Goal: Task Accomplishment & Management: Manage account settings

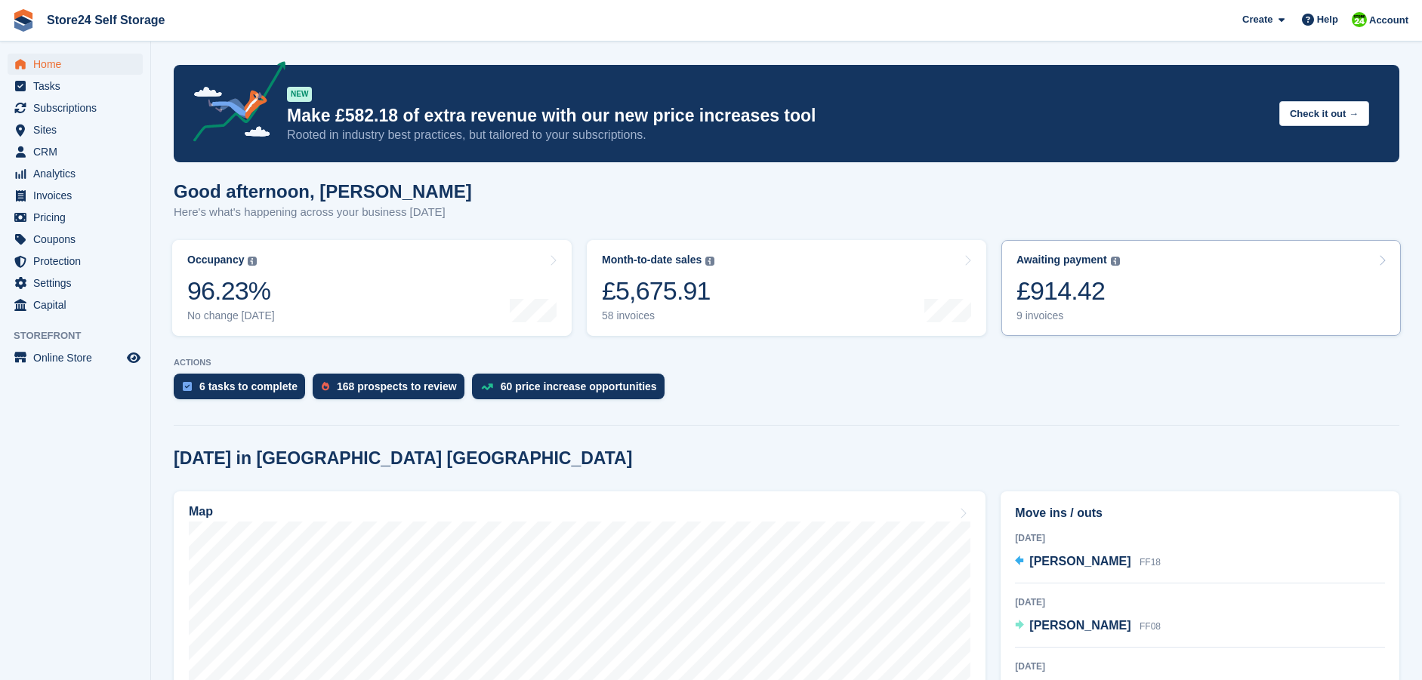
click at [1074, 298] on div "£914.42" at bounding box center [1068, 291] width 103 height 31
click at [1082, 304] on div "£914.42" at bounding box center [1068, 291] width 103 height 31
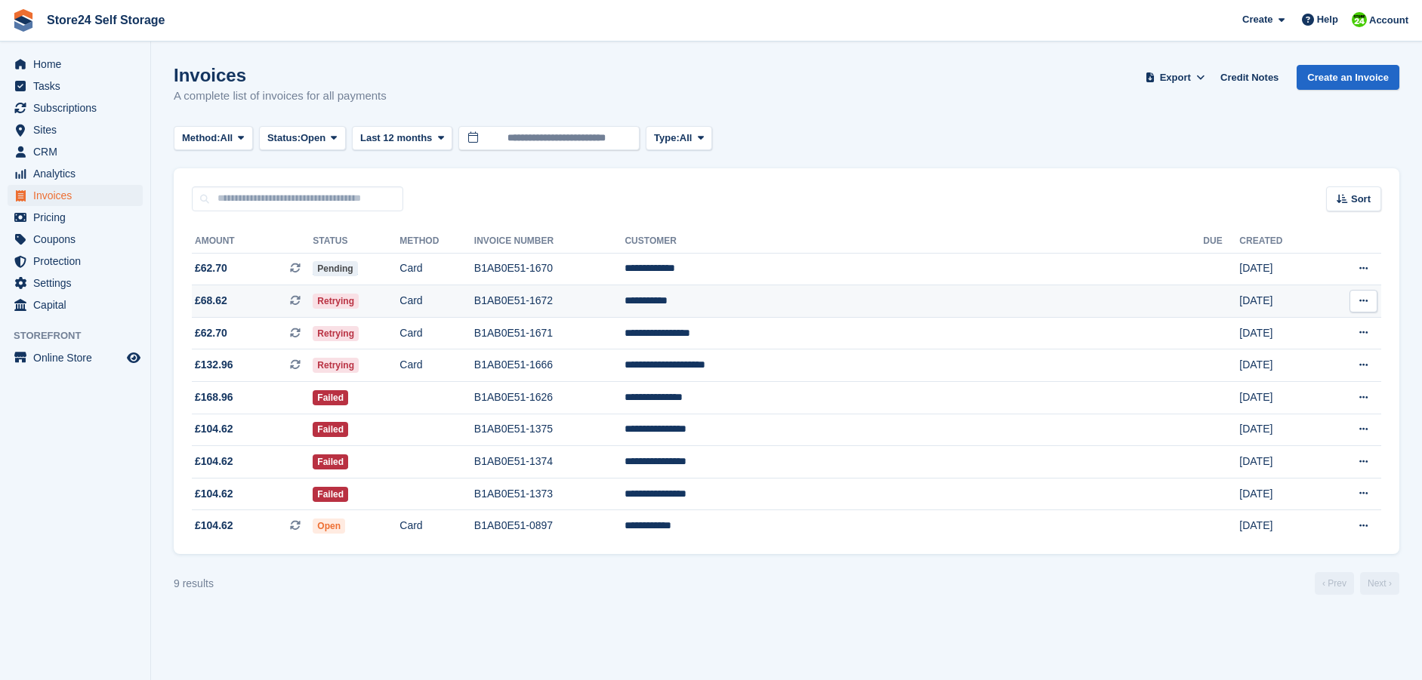
click at [850, 303] on td "**********" at bounding box center [914, 301] width 579 height 32
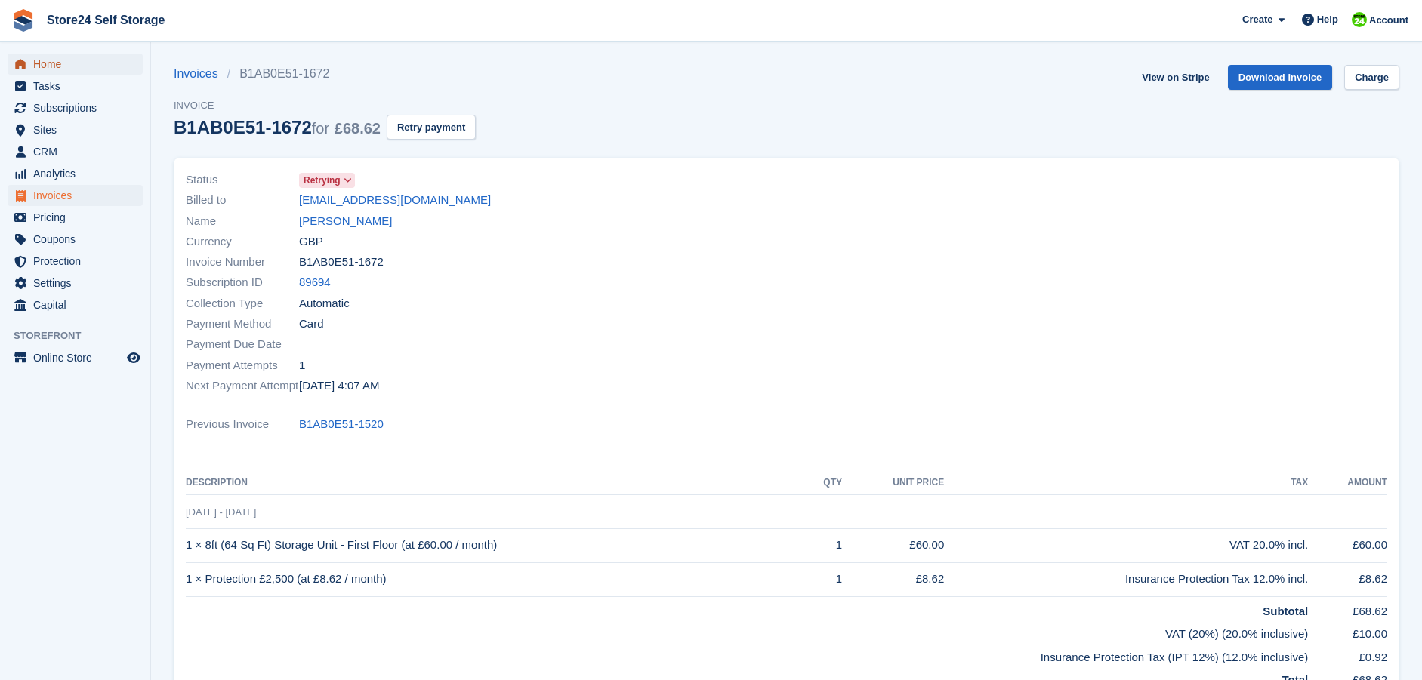
click at [45, 69] on span "Home" at bounding box center [78, 64] width 91 height 21
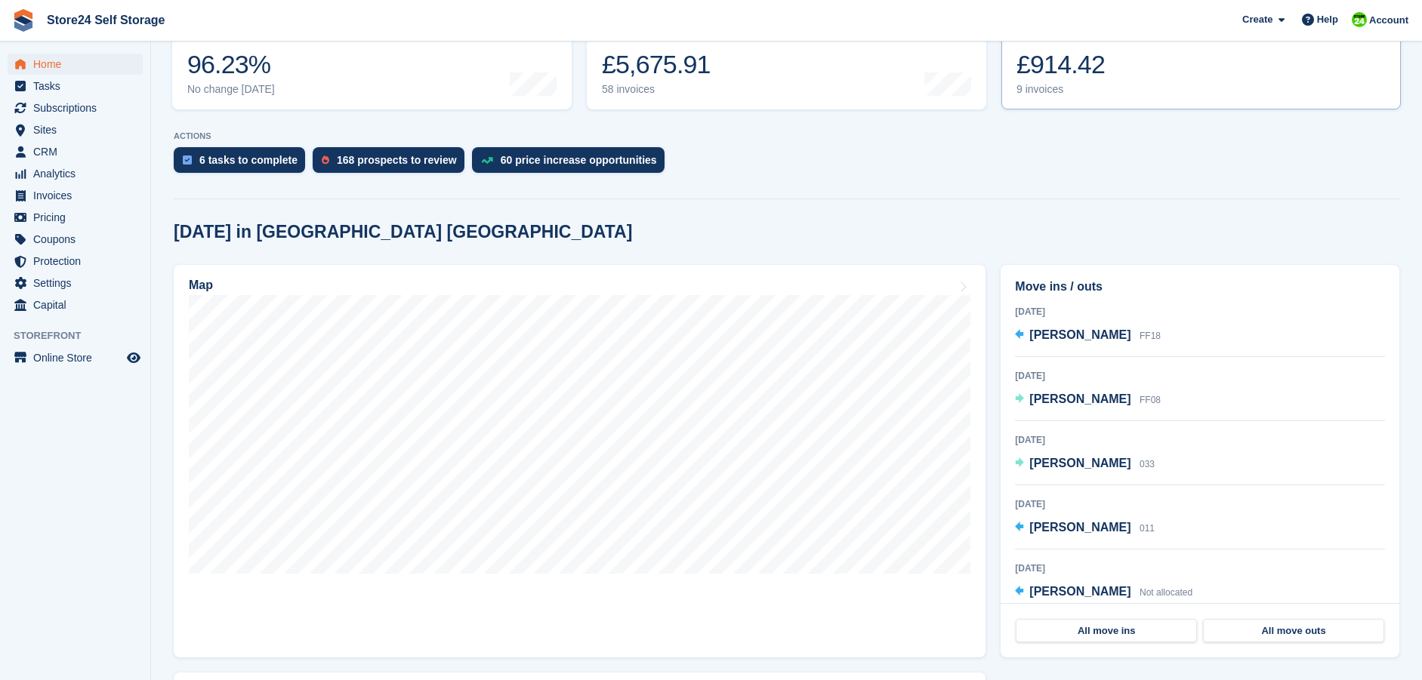
click at [1053, 80] on div "£914.42" at bounding box center [1068, 64] width 103 height 31
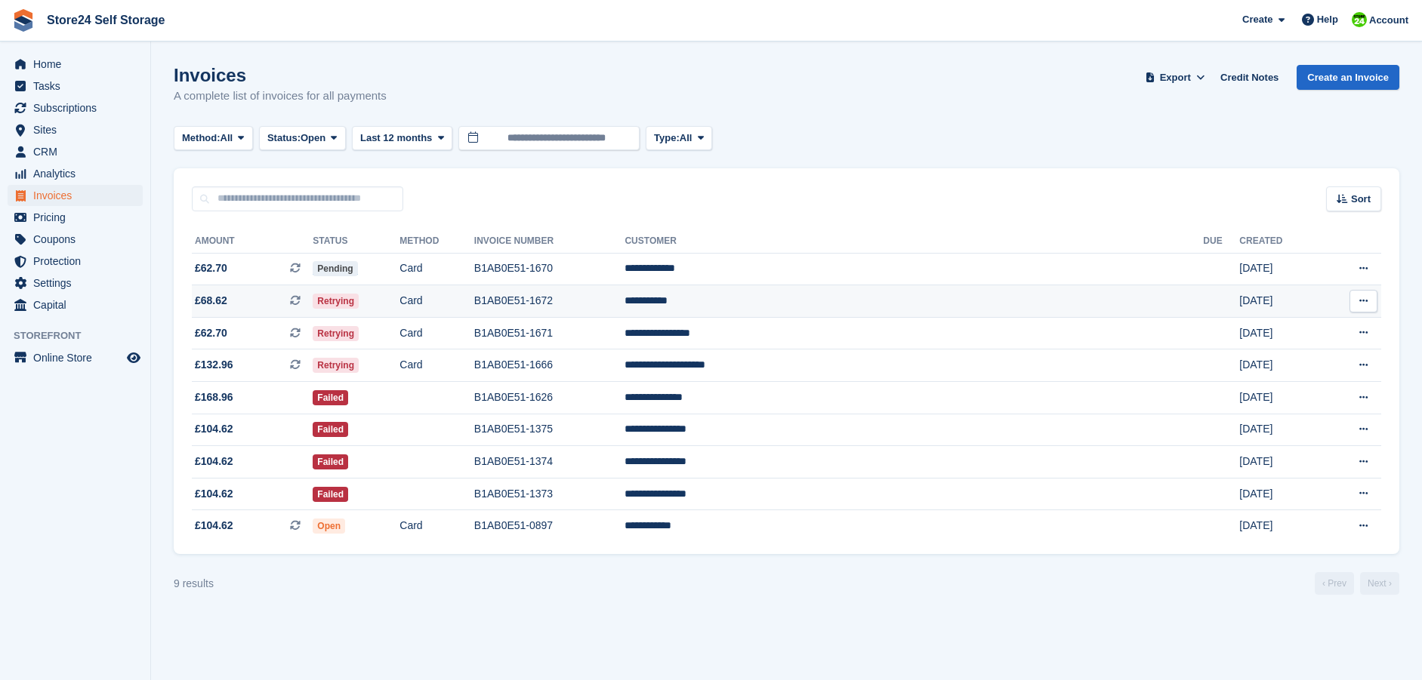
click at [625, 299] on td "B1AB0E51-1672" at bounding box center [549, 301] width 151 height 32
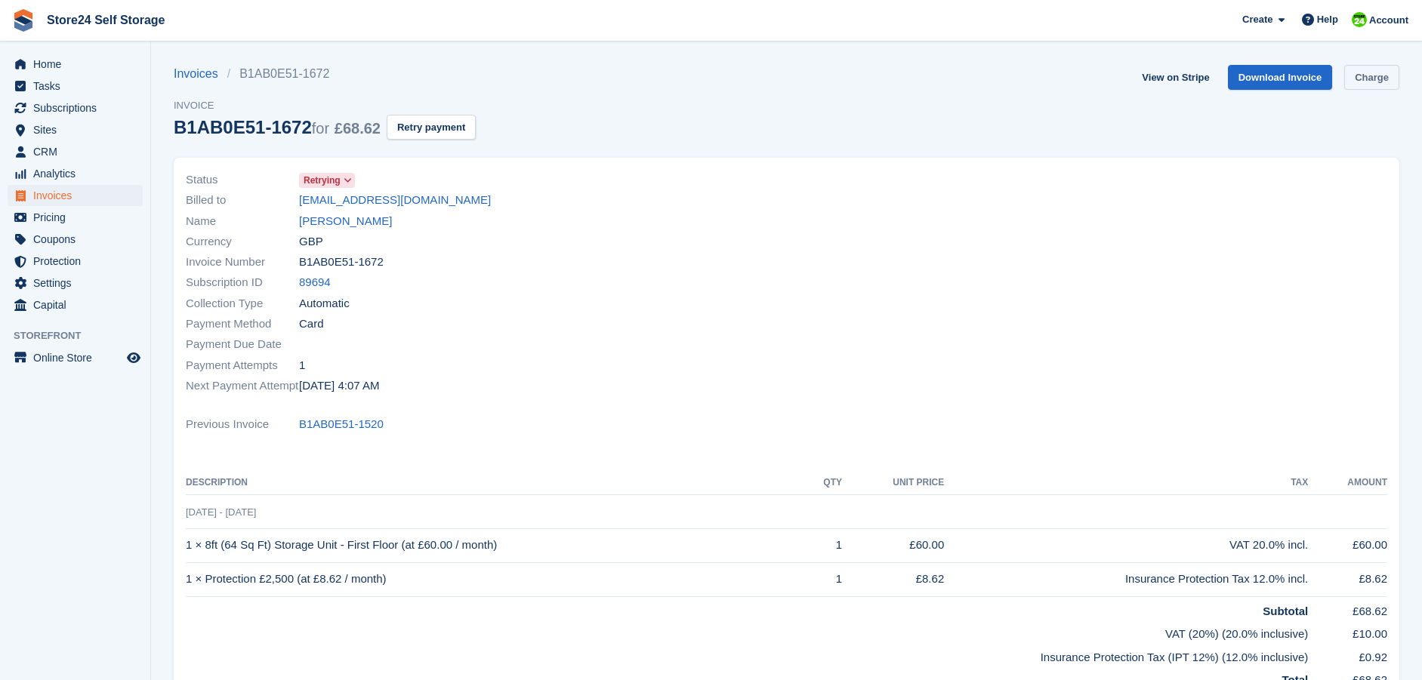
click at [1368, 78] on link "Charge" at bounding box center [1371, 77] width 55 height 25
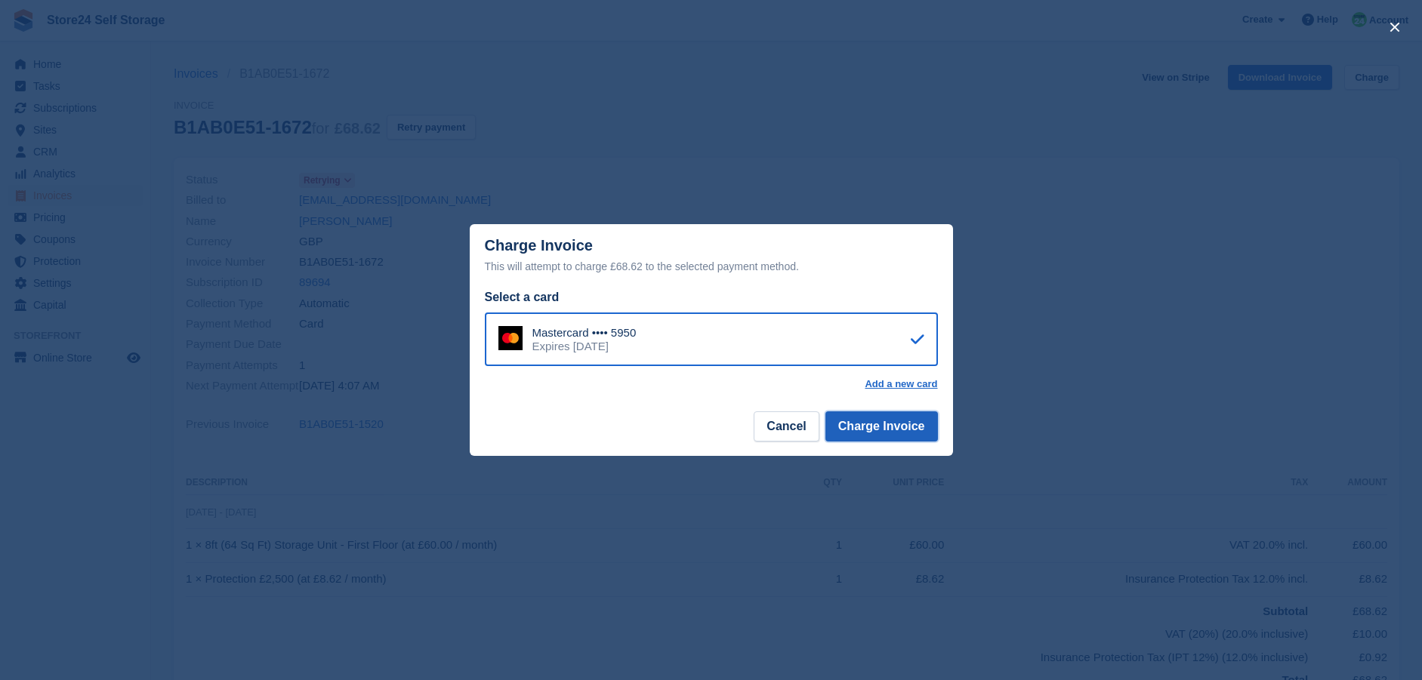
click at [881, 426] on button "Charge Invoice" at bounding box center [881, 427] width 113 height 30
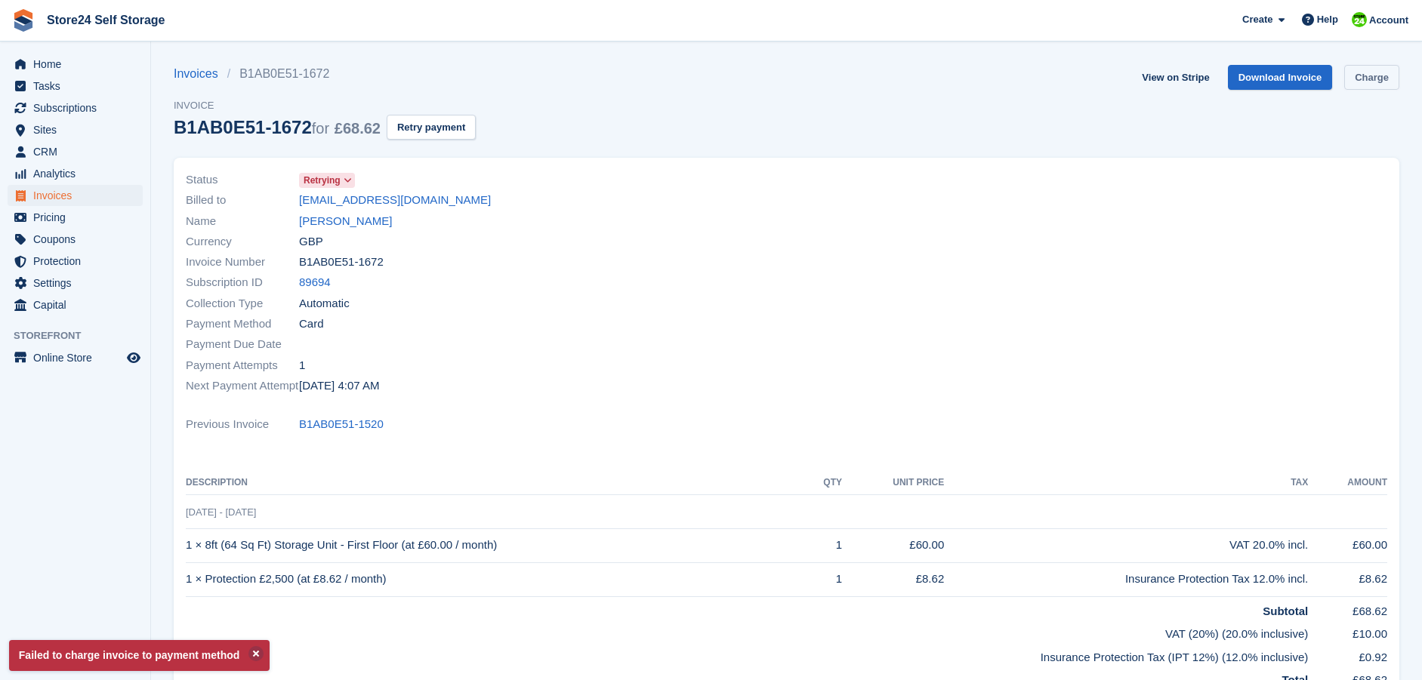
click at [1382, 83] on link "Charge" at bounding box center [1371, 77] width 55 height 25
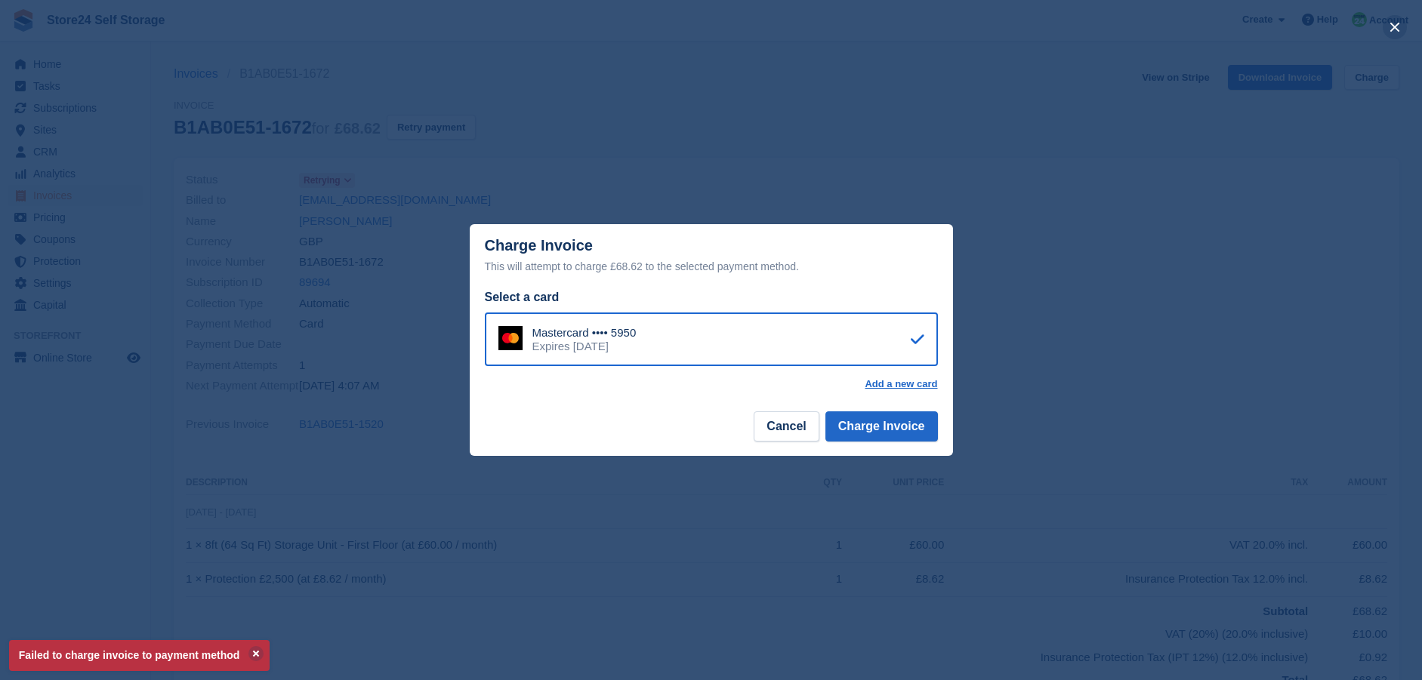
click at [1389, 24] on button "close" at bounding box center [1395, 27] width 24 height 24
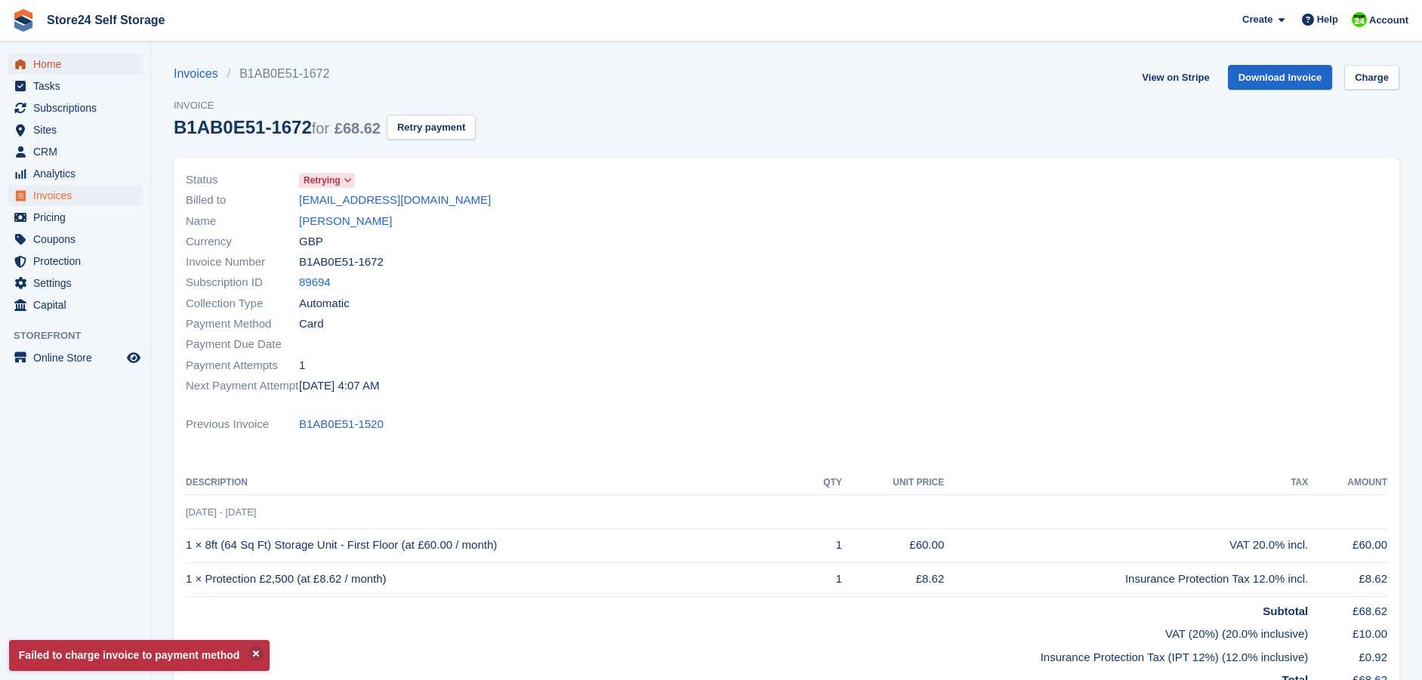
click at [60, 66] on span "Home" at bounding box center [78, 64] width 91 height 21
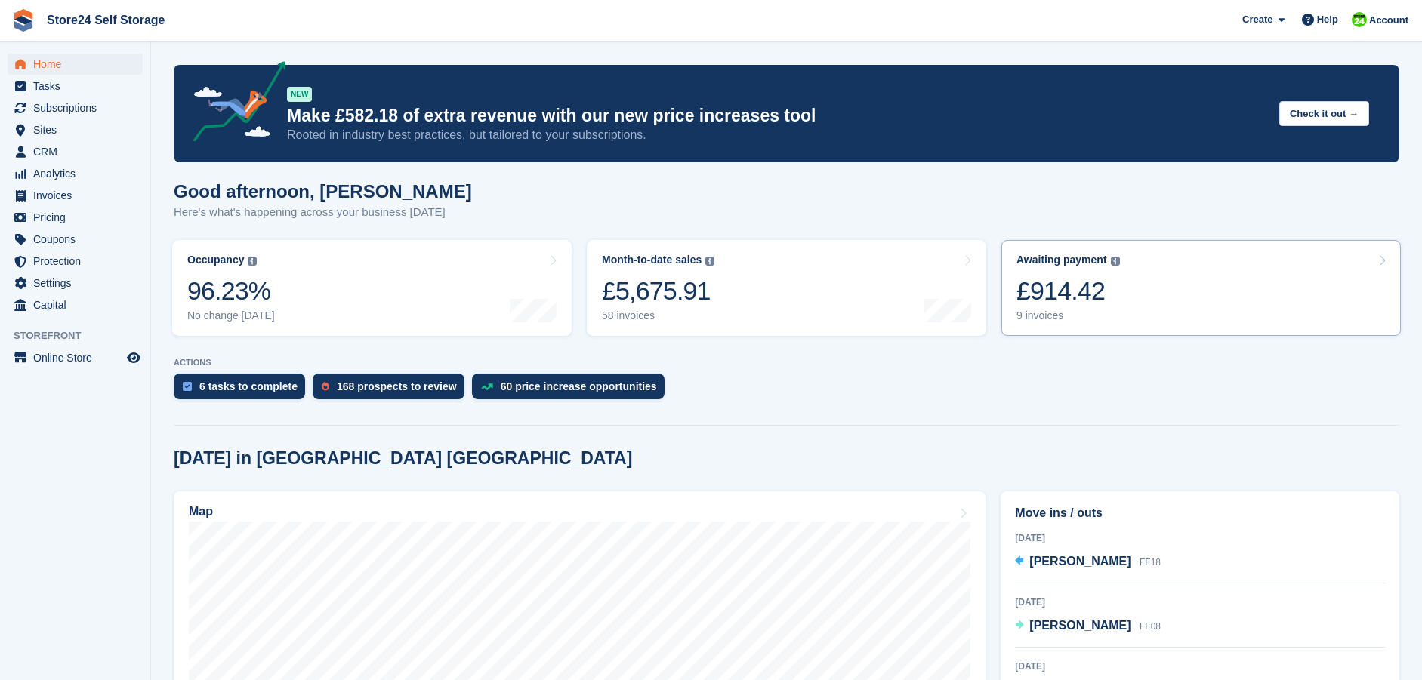
click at [1068, 288] on div "£914.42" at bounding box center [1068, 291] width 103 height 31
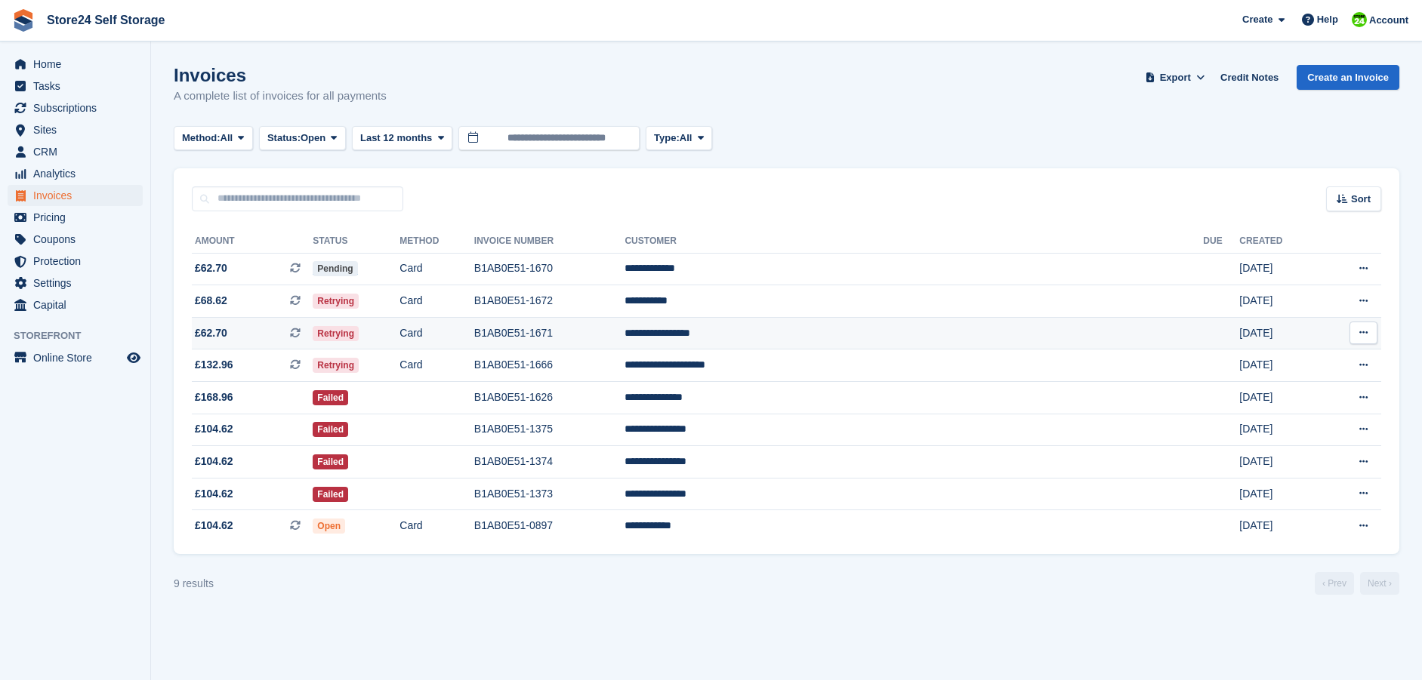
click at [861, 334] on td "**********" at bounding box center [914, 333] width 579 height 32
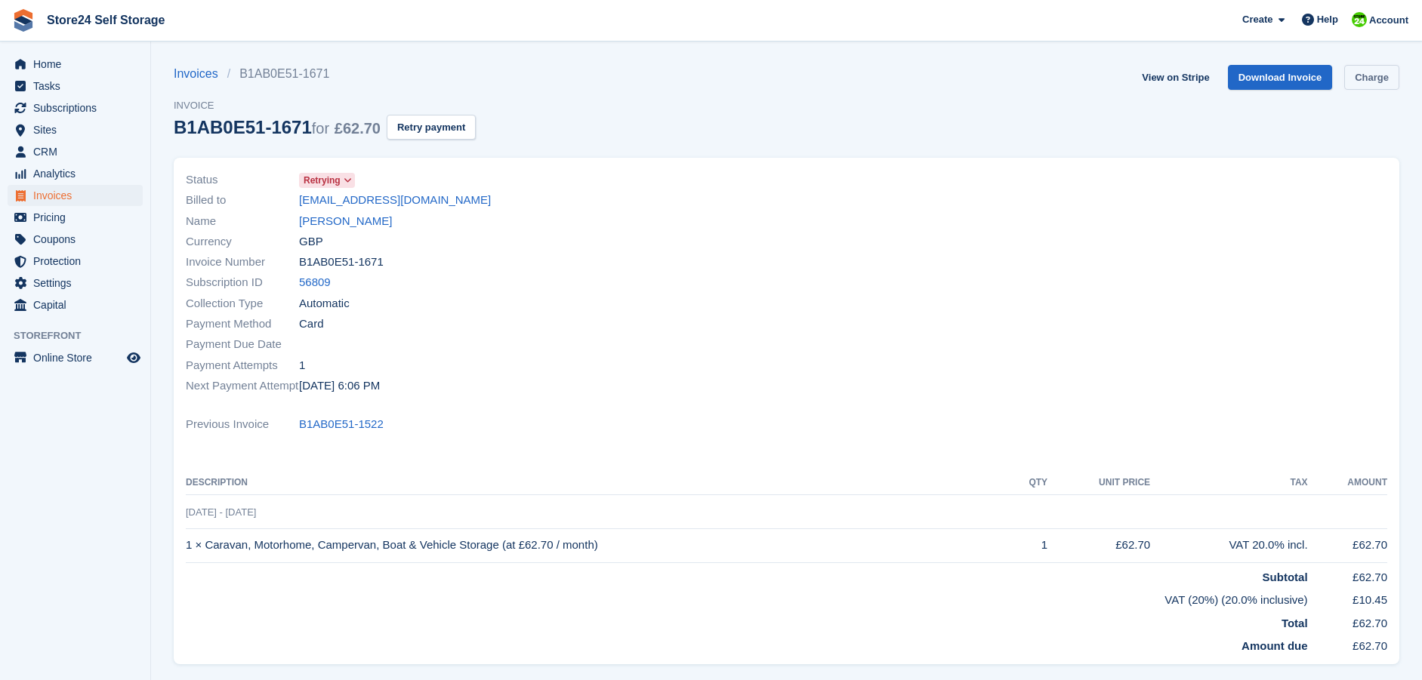
click at [1383, 83] on link "Charge" at bounding box center [1371, 77] width 55 height 25
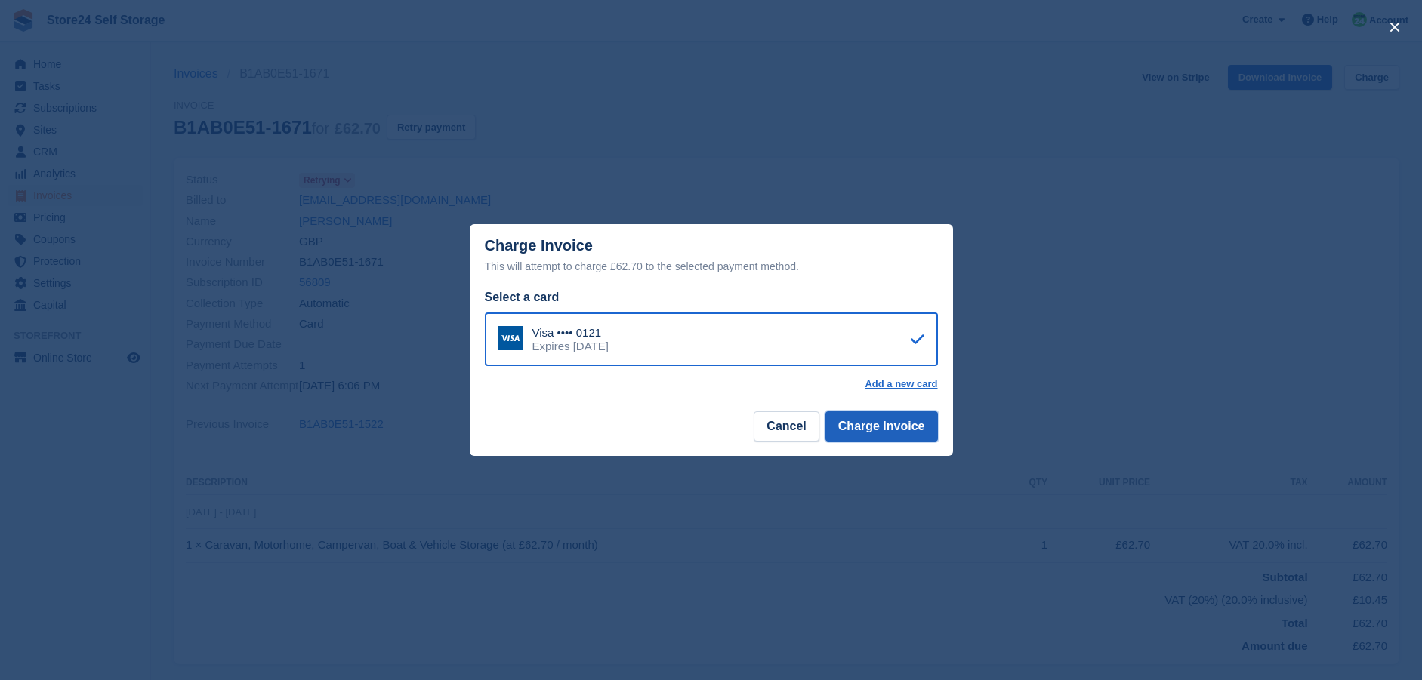
click at [922, 424] on button "Charge Invoice" at bounding box center [881, 427] width 113 height 30
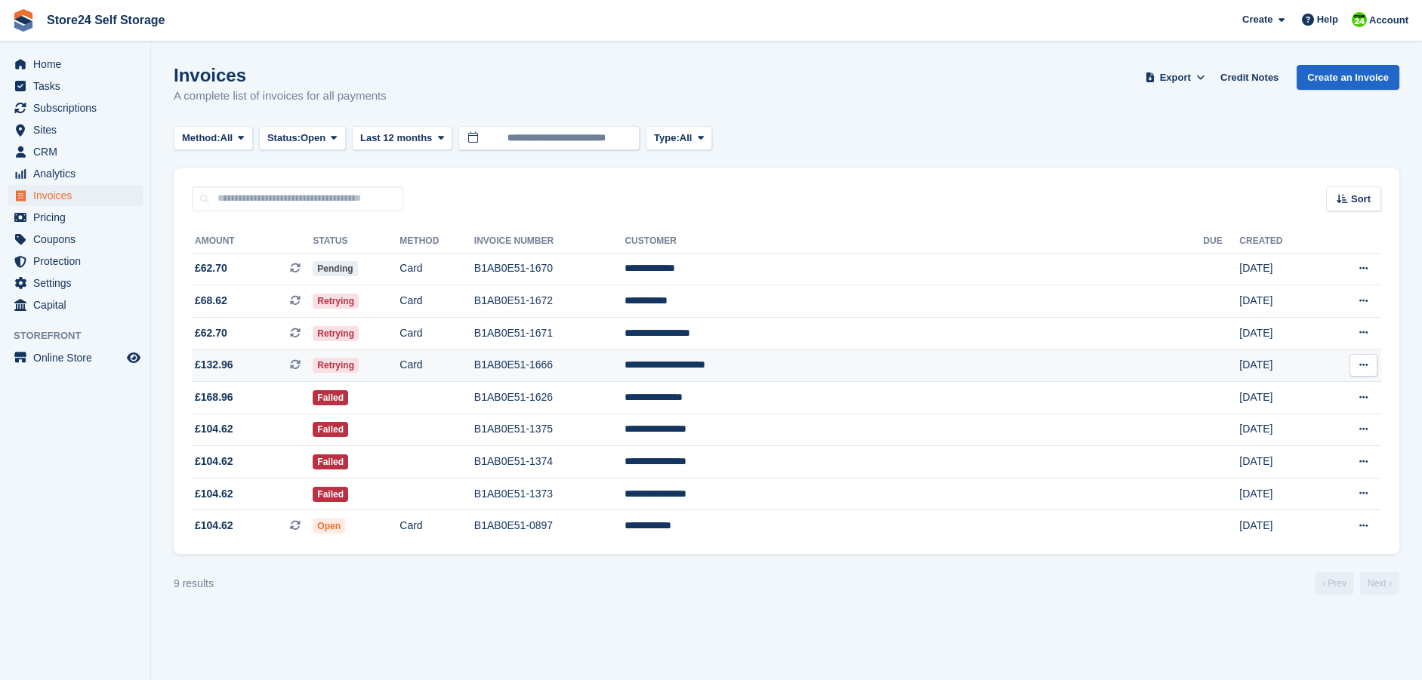
click at [625, 364] on td "B1AB0E51-1666" at bounding box center [549, 366] width 151 height 32
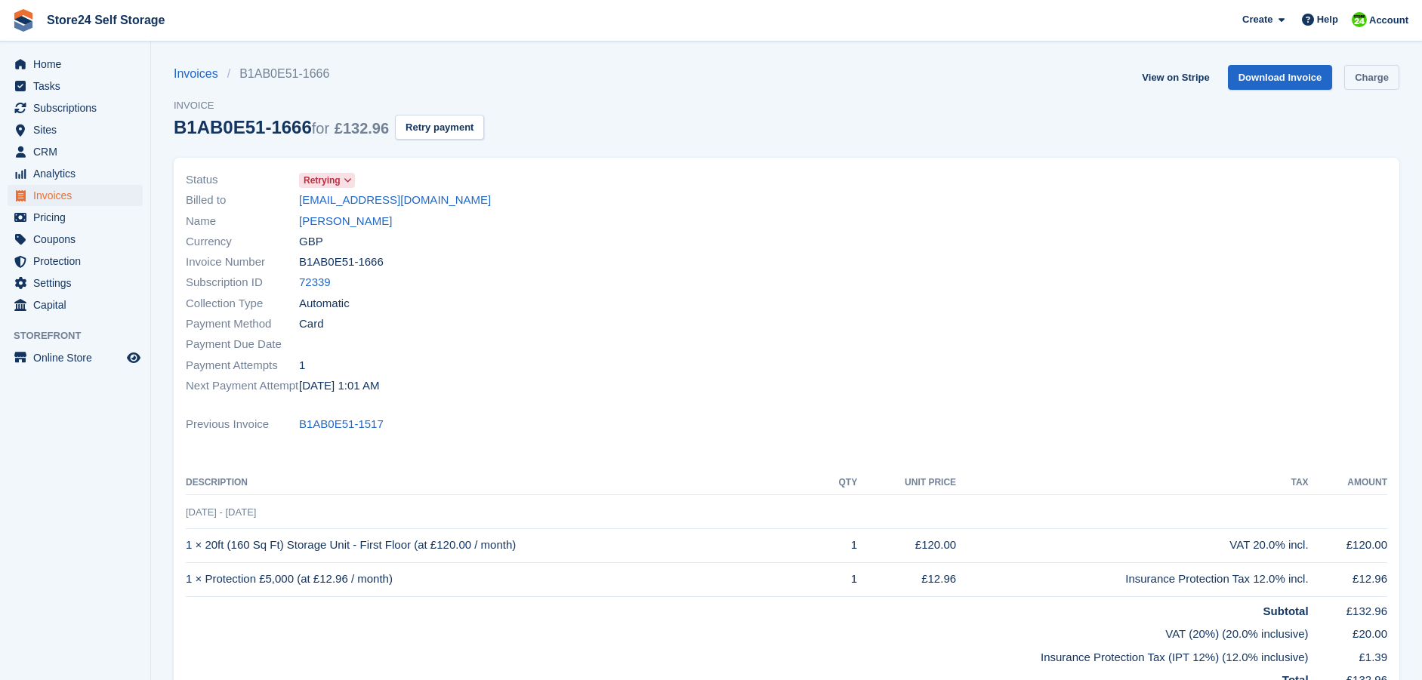
click at [1378, 81] on link "Charge" at bounding box center [1371, 77] width 55 height 25
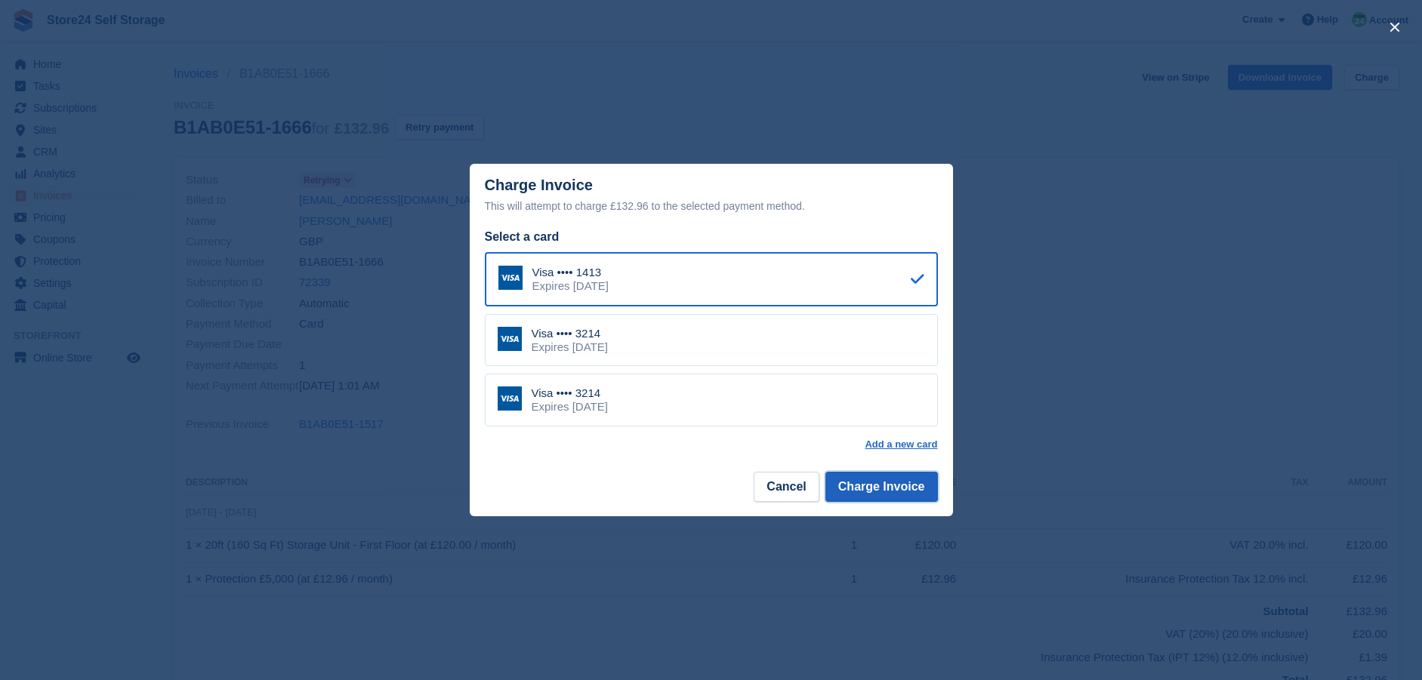
click at [891, 491] on button "Charge Invoice" at bounding box center [881, 487] width 113 height 30
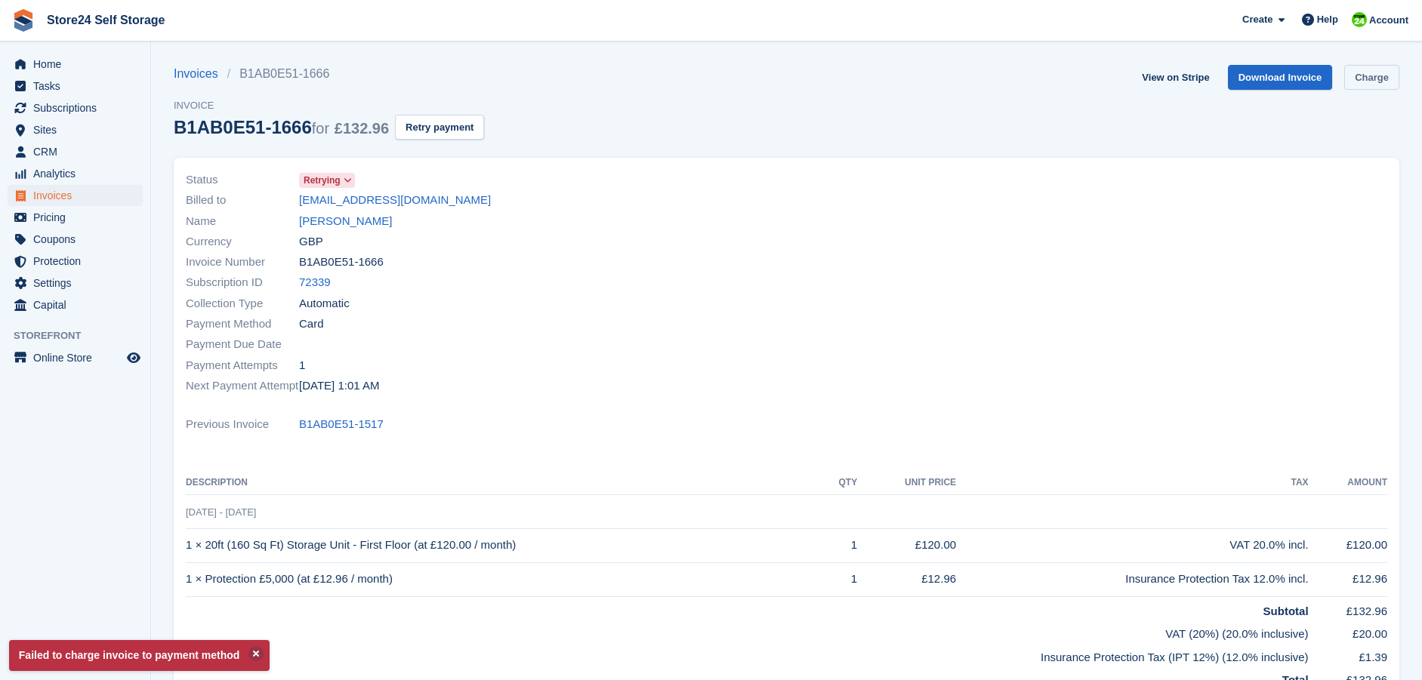
click at [1359, 79] on link "Charge" at bounding box center [1371, 77] width 55 height 25
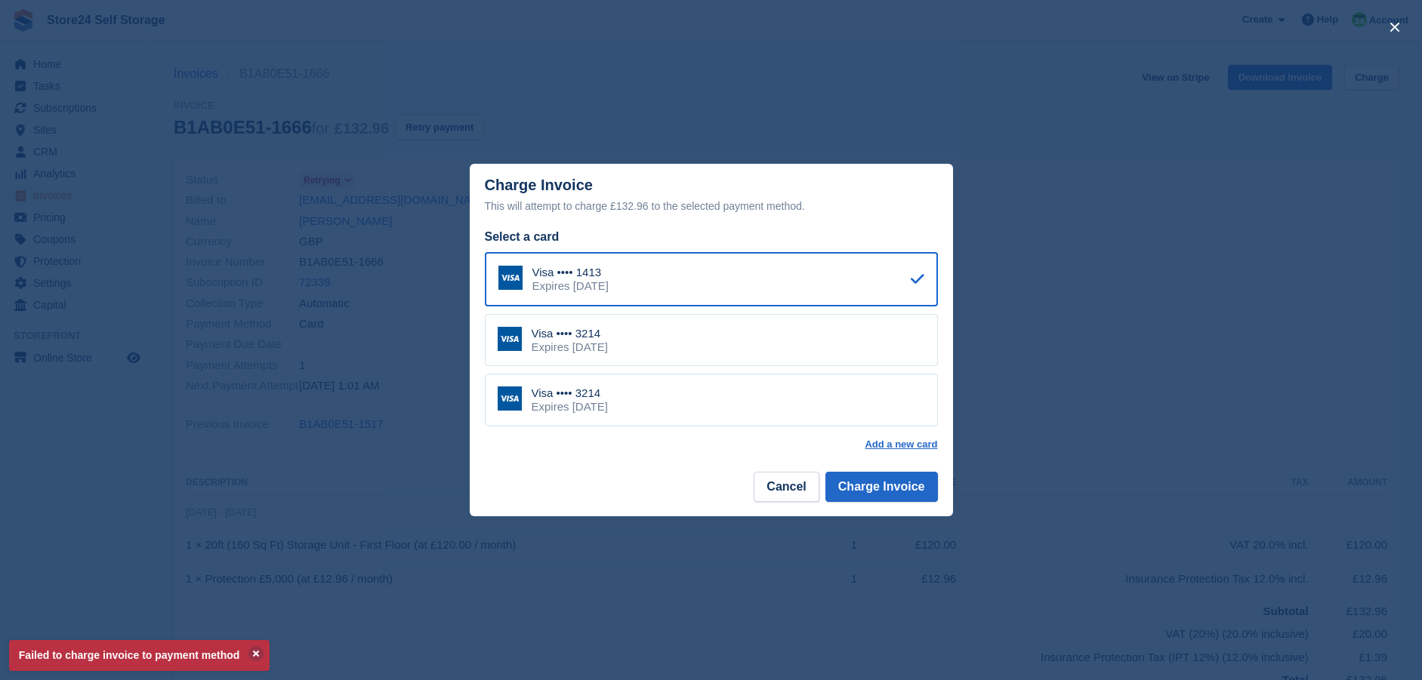
click at [787, 329] on div "Visa •••• 3214 Expires February 2028" at bounding box center [711, 340] width 453 height 53
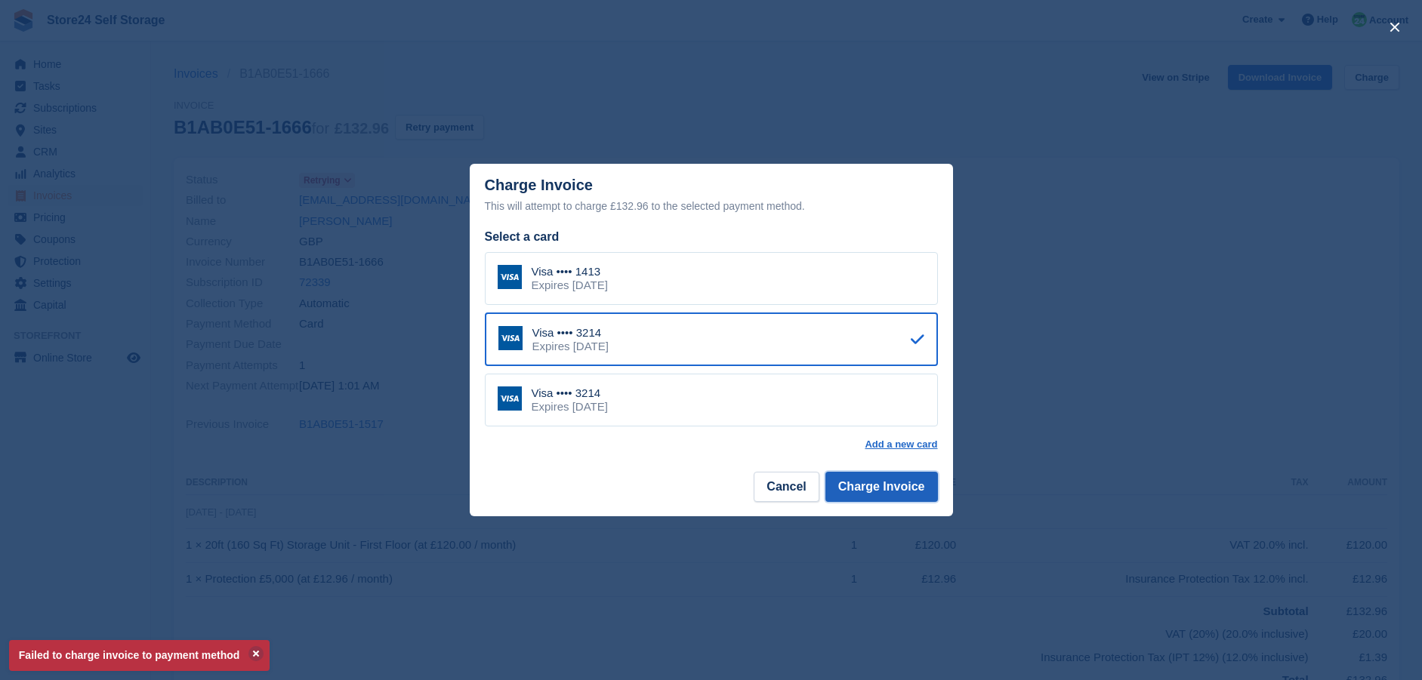
click at [866, 486] on button "Charge Invoice" at bounding box center [881, 487] width 113 height 30
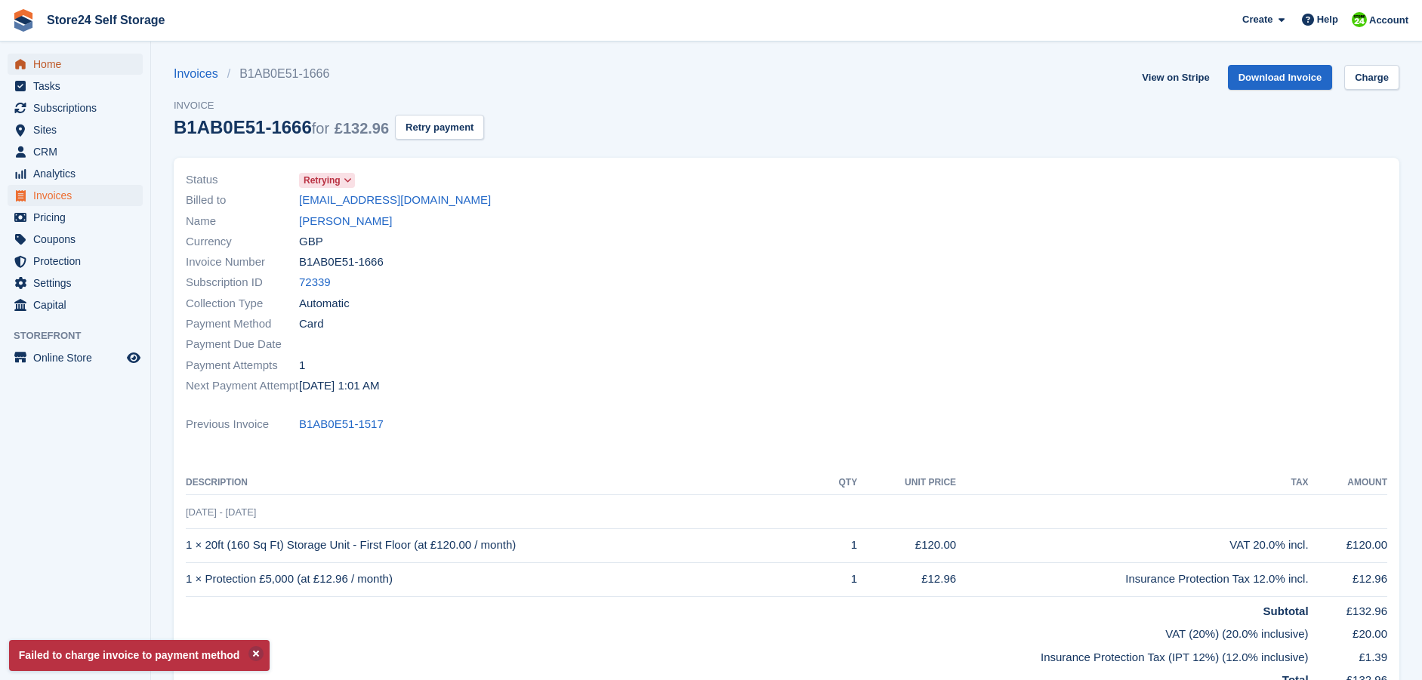
click at [60, 67] on span "Home" at bounding box center [78, 64] width 91 height 21
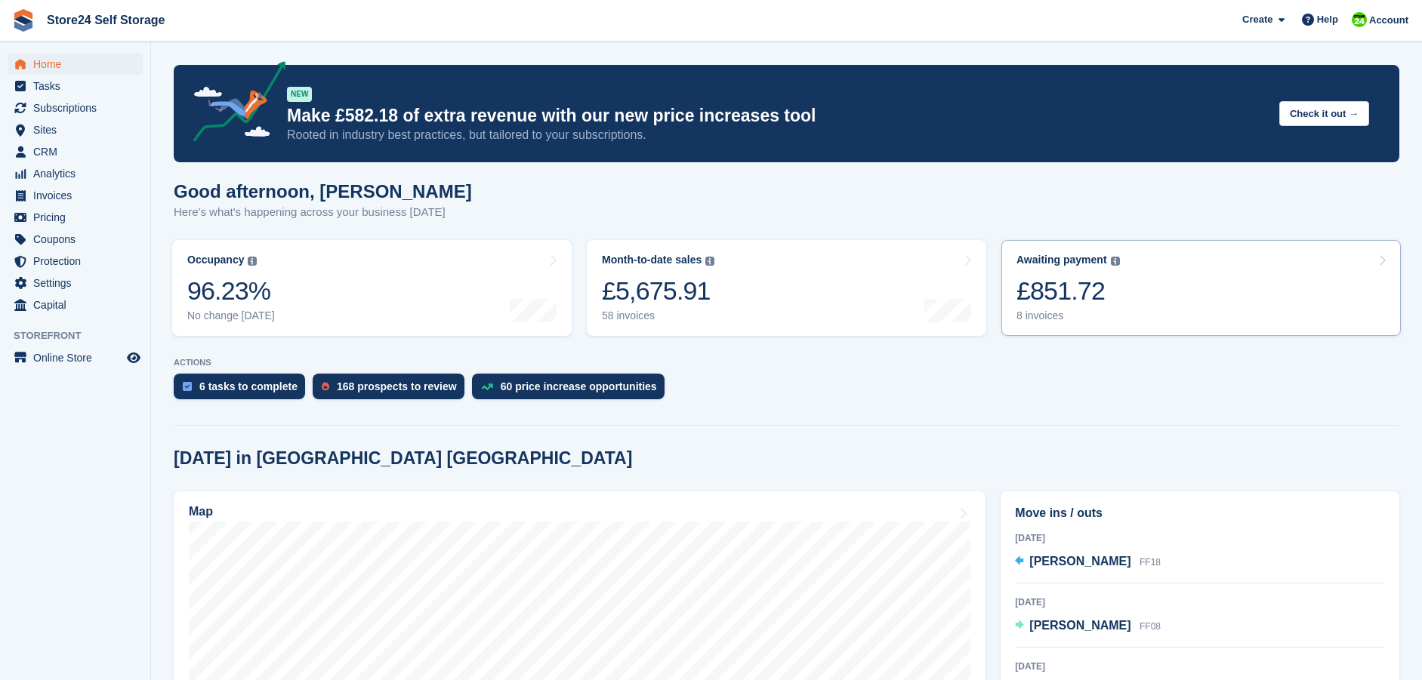
click at [1063, 301] on div "£851.72" at bounding box center [1068, 291] width 103 height 31
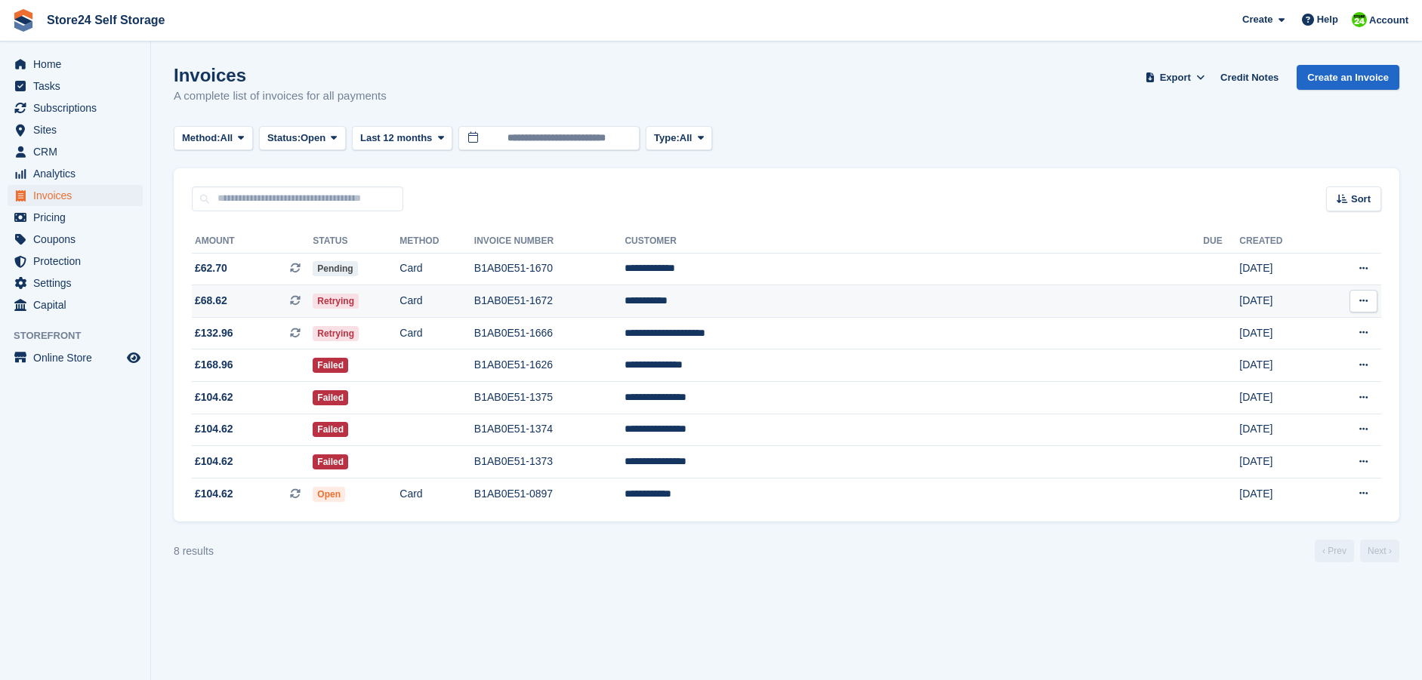
click at [625, 303] on td "B1AB0E51-1672" at bounding box center [549, 301] width 151 height 32
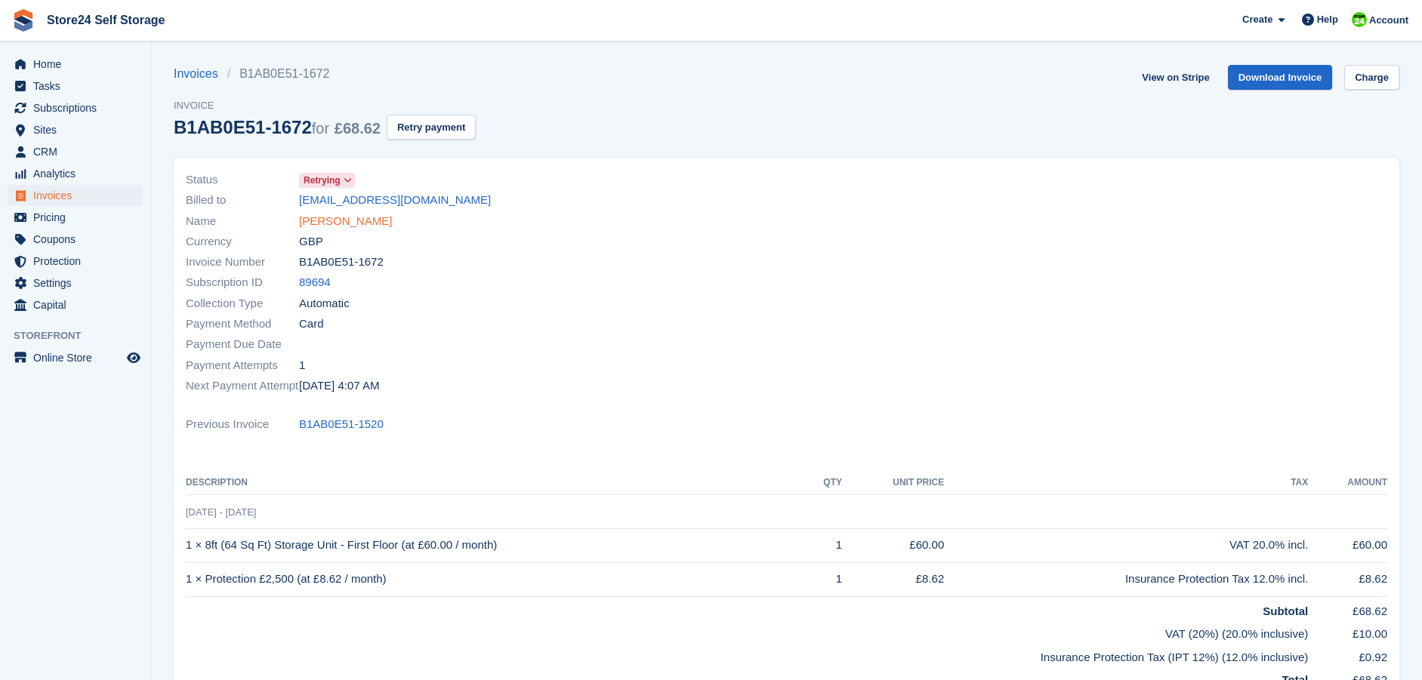
click at [328, 220] on link "Rhys Davies" at bounding box center [345, 221] width 93 height 17
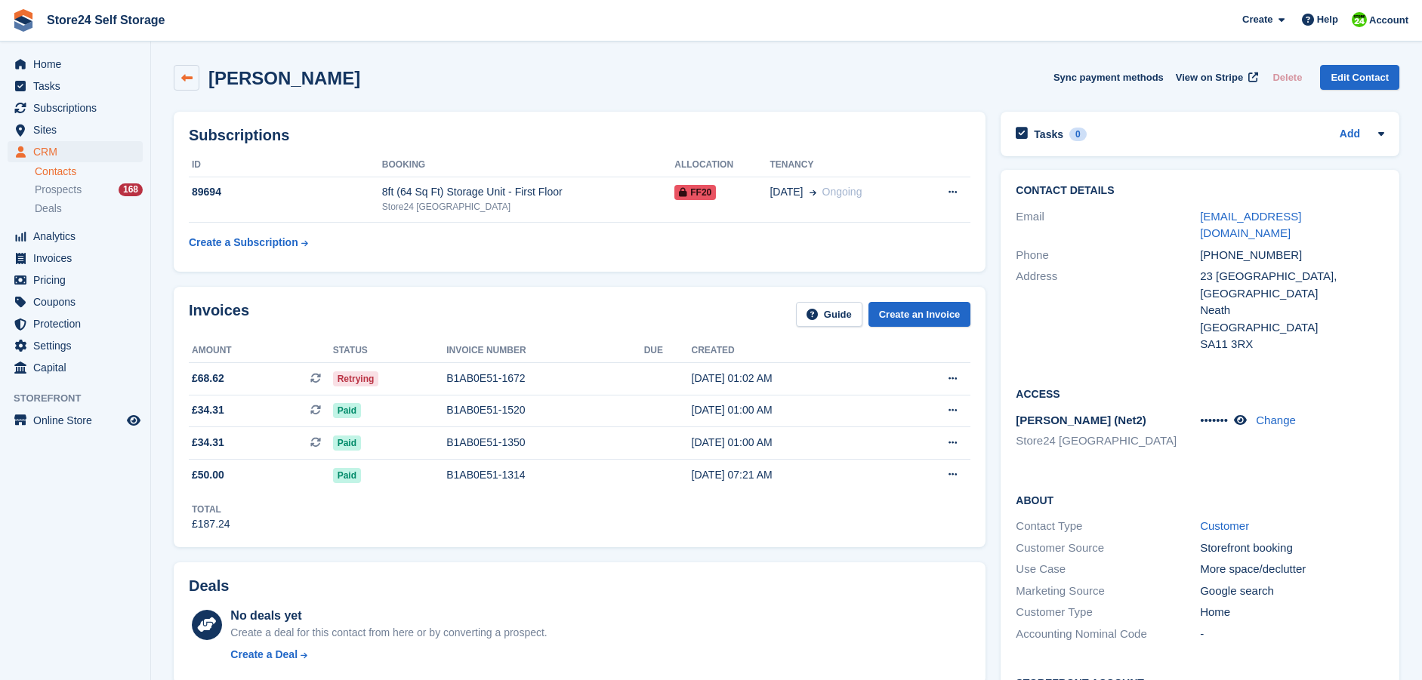
click at [184, 69] on link at bounding box center [187, 78] width 26 height 26
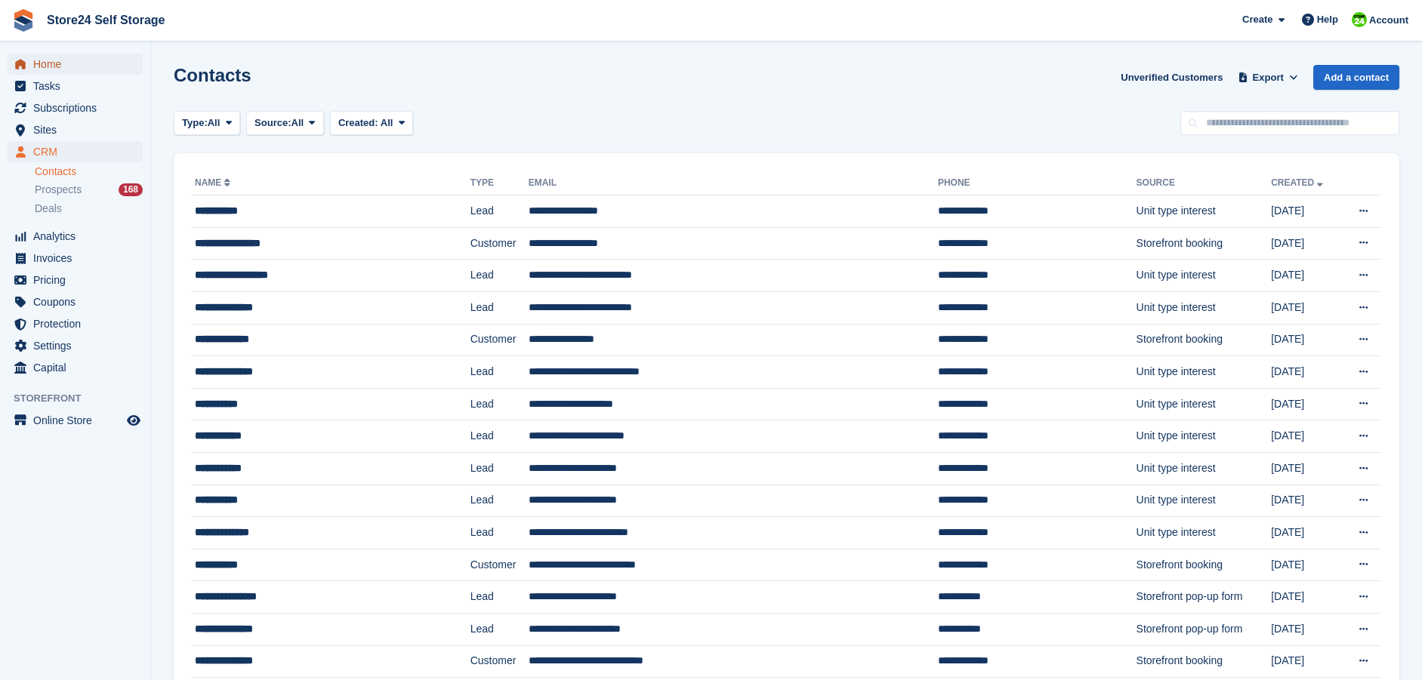
click at [32, 66] on link "Home" at bounding box center [75, 64] width 135 height 21
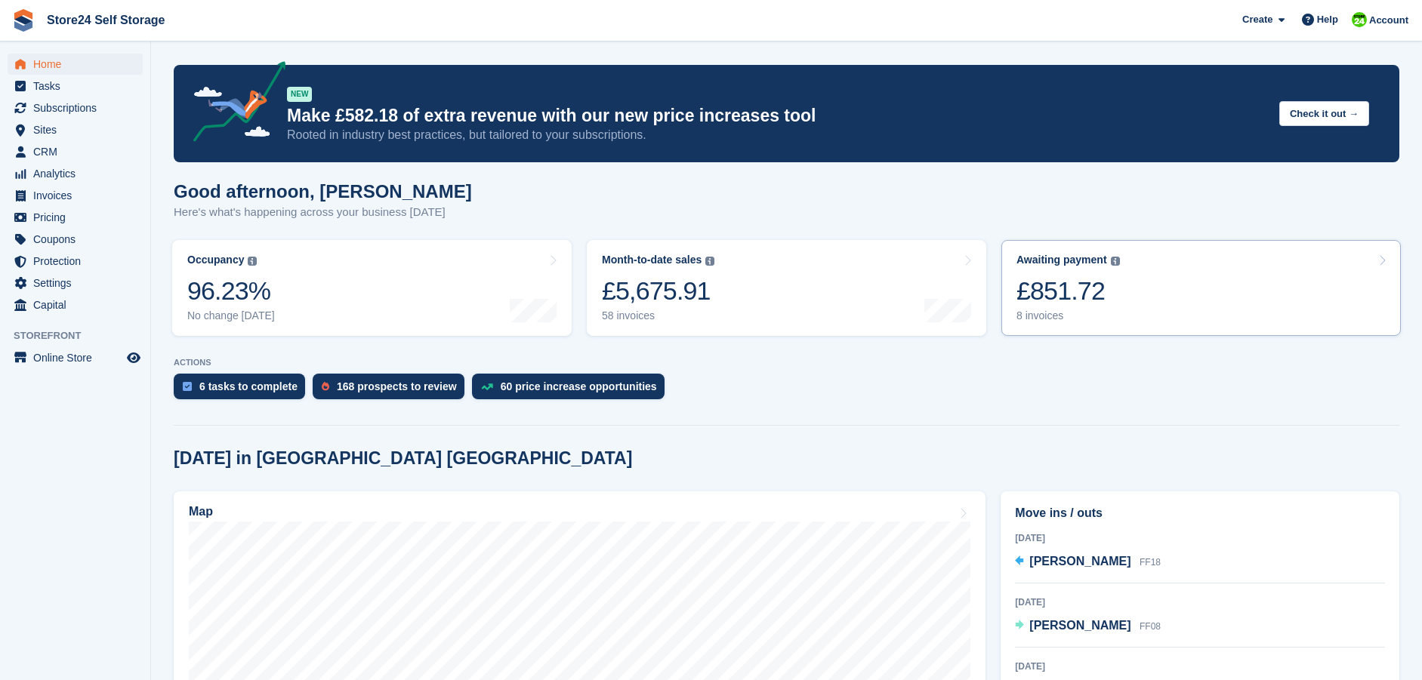
click at [1041, 318] on div "8 invoices" at bounding box center [1068, 316] width 103 height 13
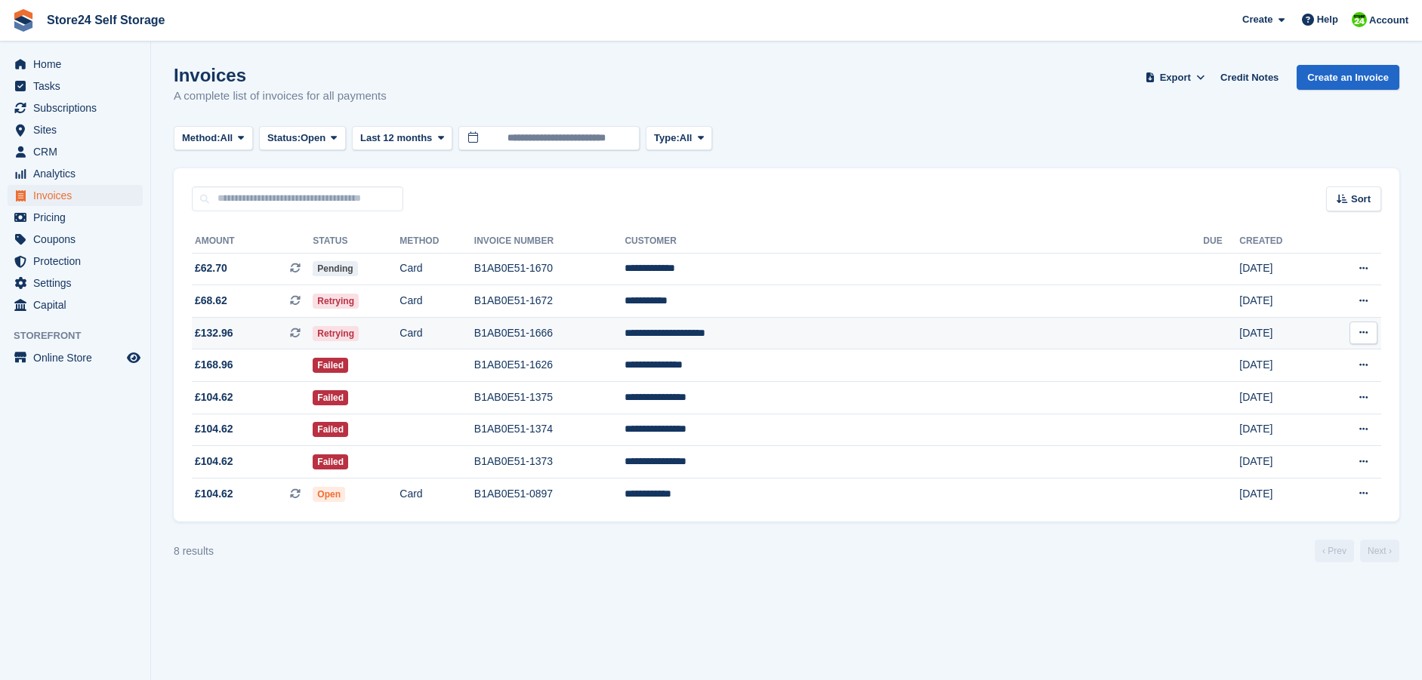
click at [872, 332] on td "**********" at bounding box center [914, 333] width 579 height 32
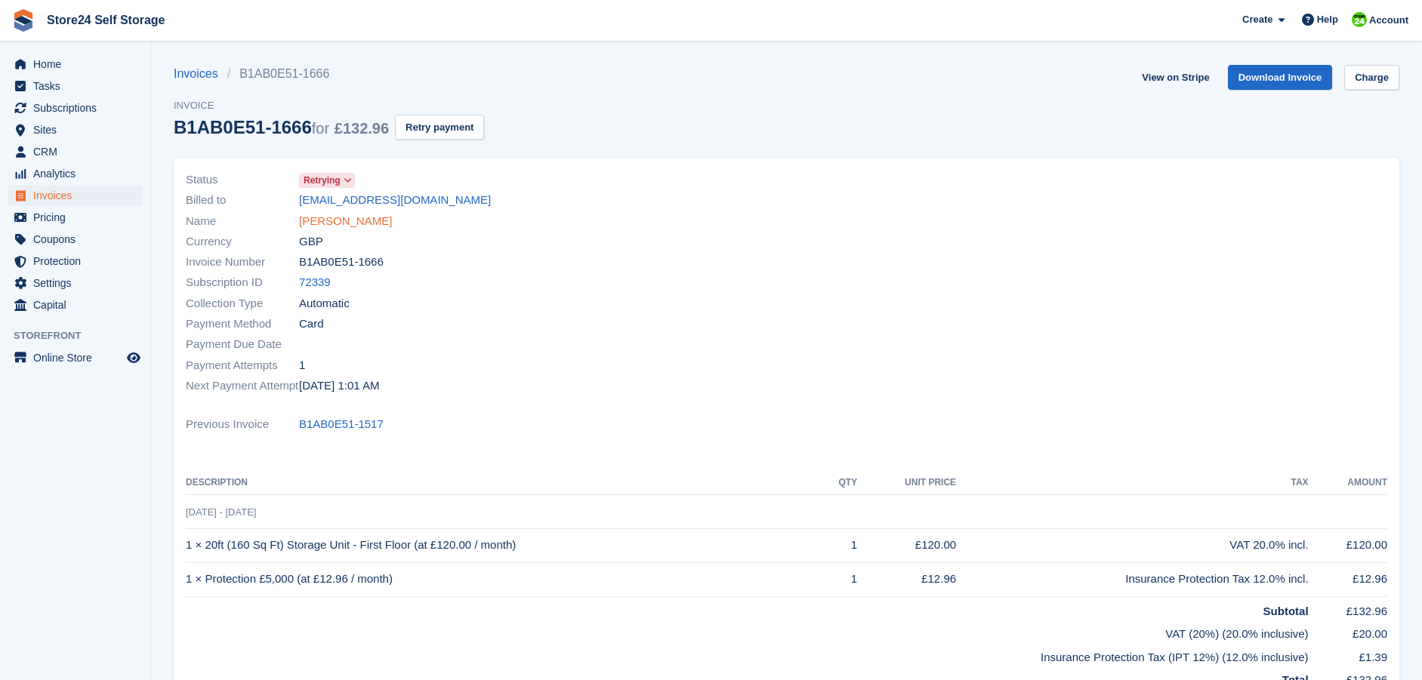
click at [312, 227] on link "[PERSON_NAME]" at bounding box center [345, 221] width 93 height 17
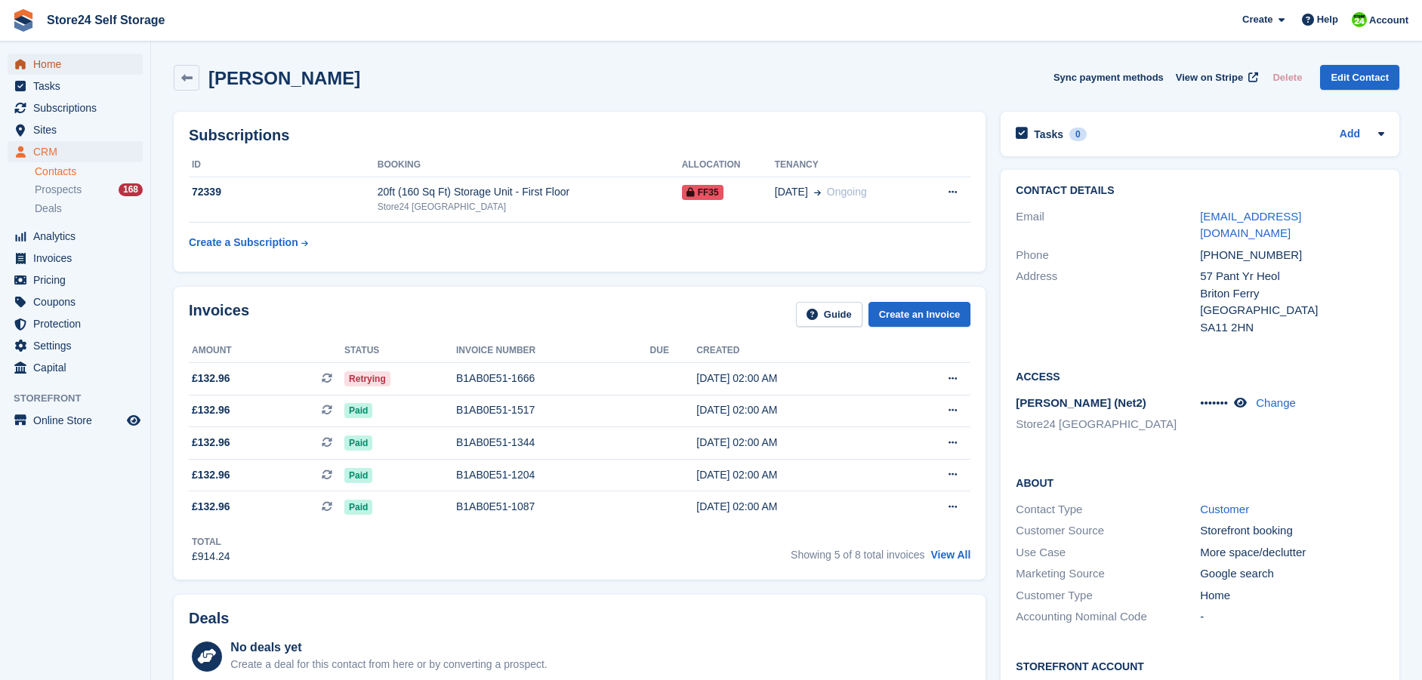
click at [44, 66] on span "Home" at bounding box center [78, 64] width 91 height 21
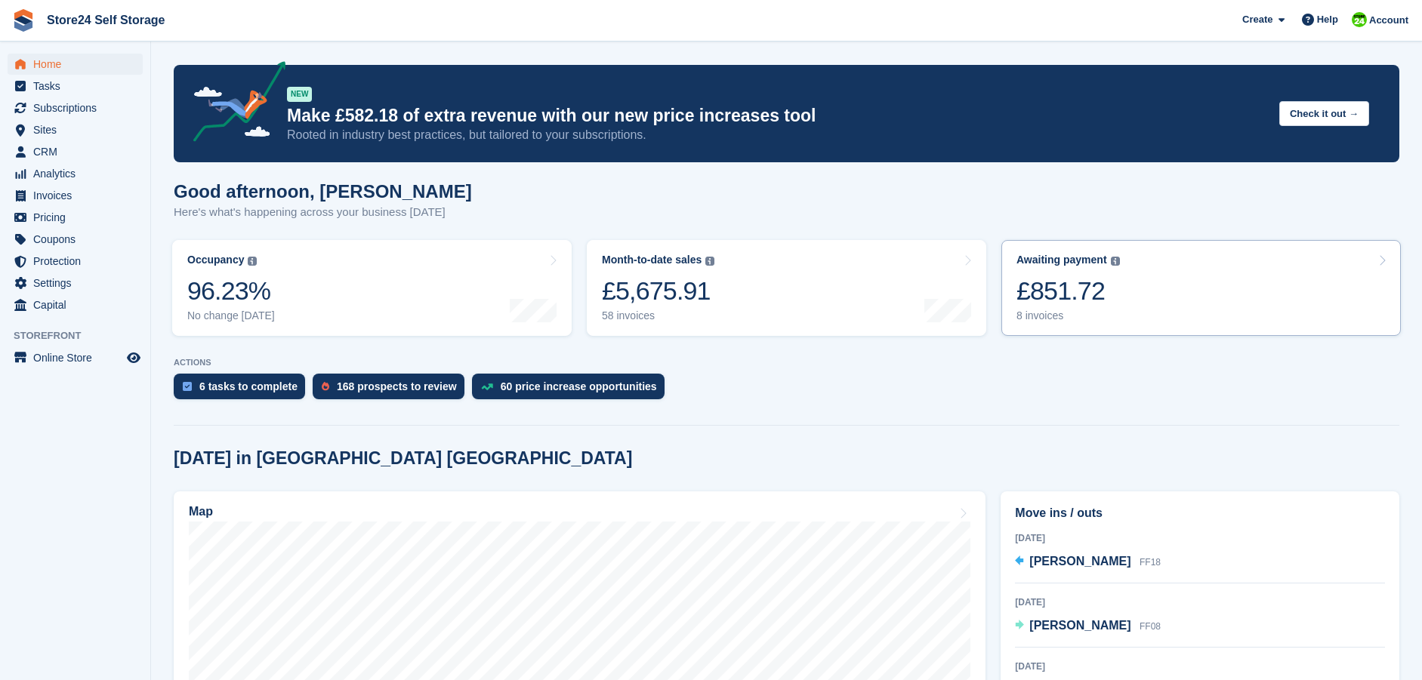
click at [1059, 289] on div "£851.72" at bounding box center [1068, 291] width 103 height 31
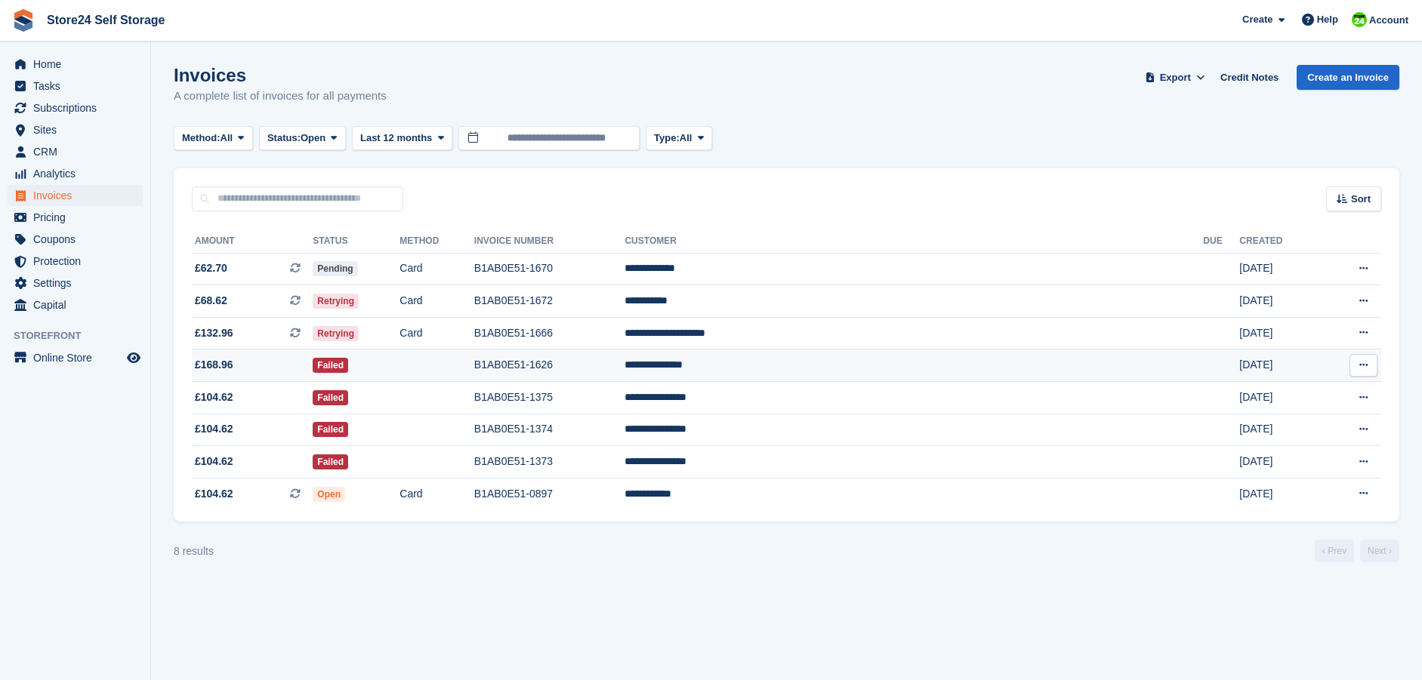
click at [850, 366] on td "**********" at bounding box center [914, 366] width 579 height 32
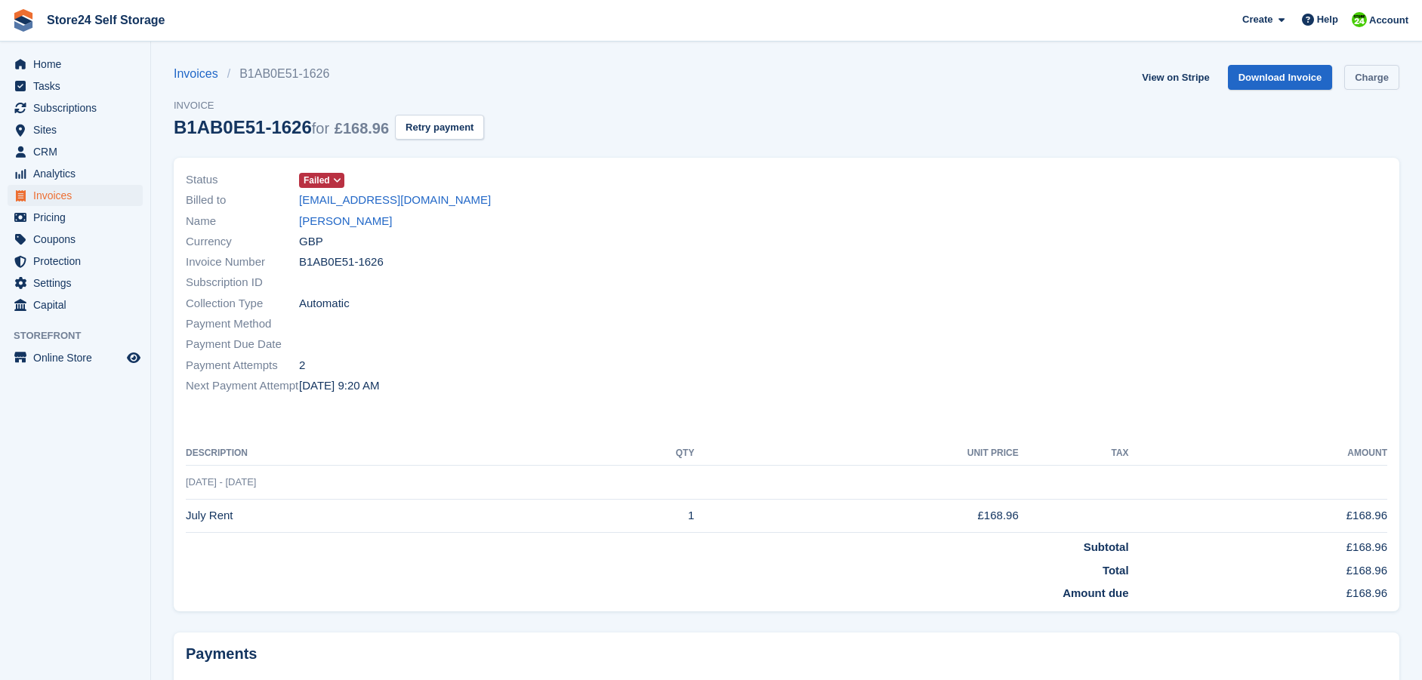
click at [1372, 76] on link "Charge" at bounding box center [1371, 77] width 55 height 25
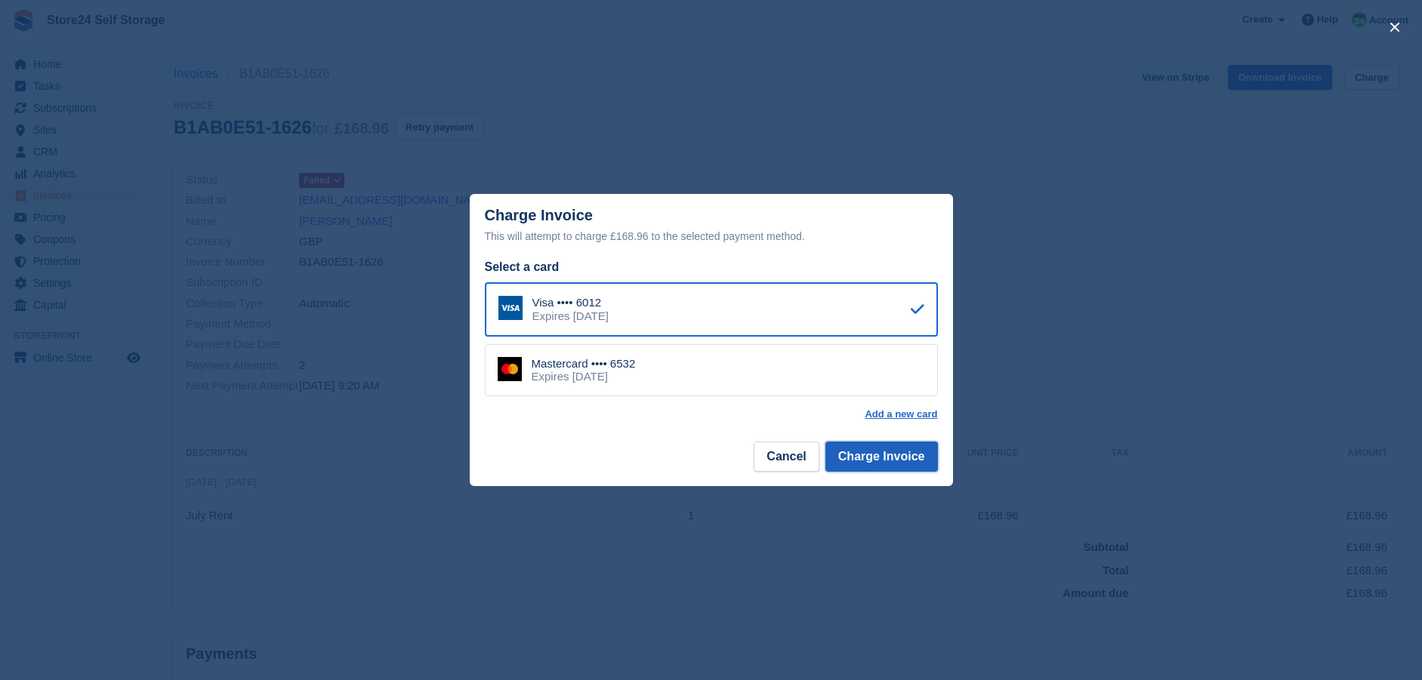
click at [886, 455] on button "Charge Invoice" at bounding box center [881, 457] width 113 height 30
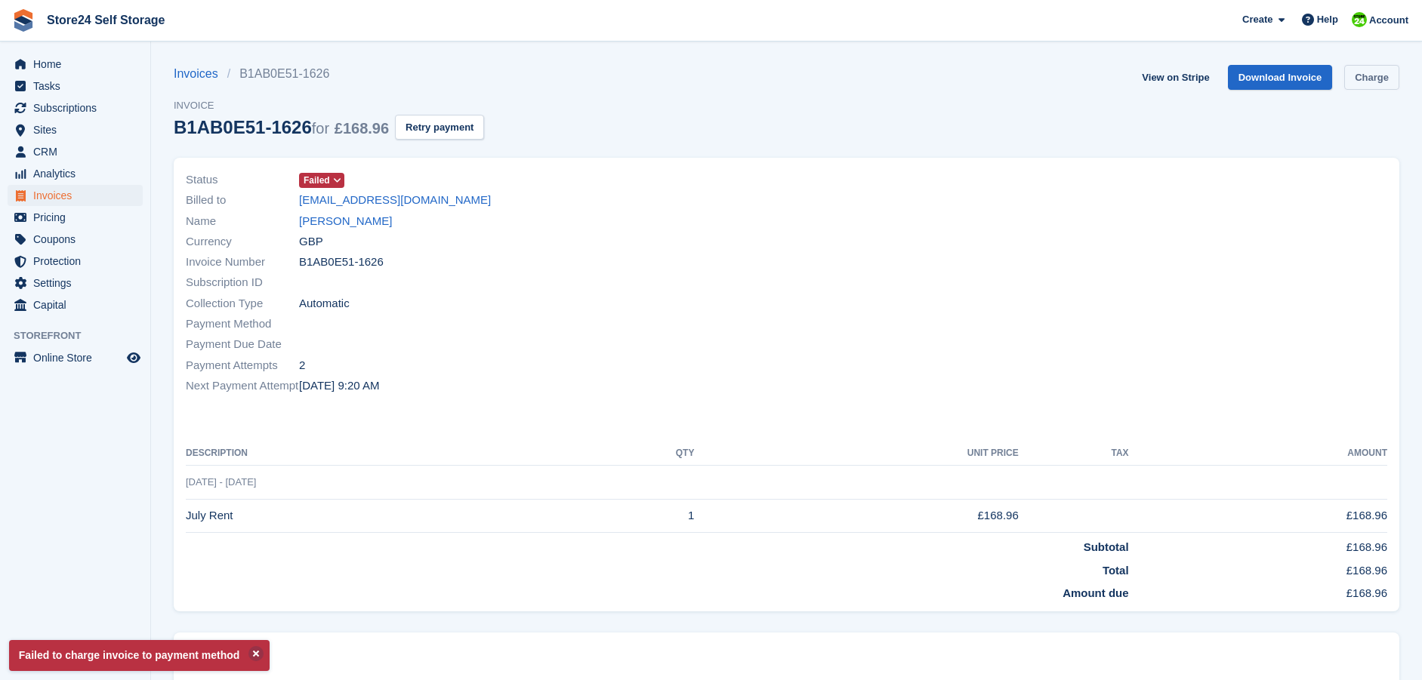
click at [1384, 75] on link "Charge" at bounding box center [1371, 77] width 55 height 25
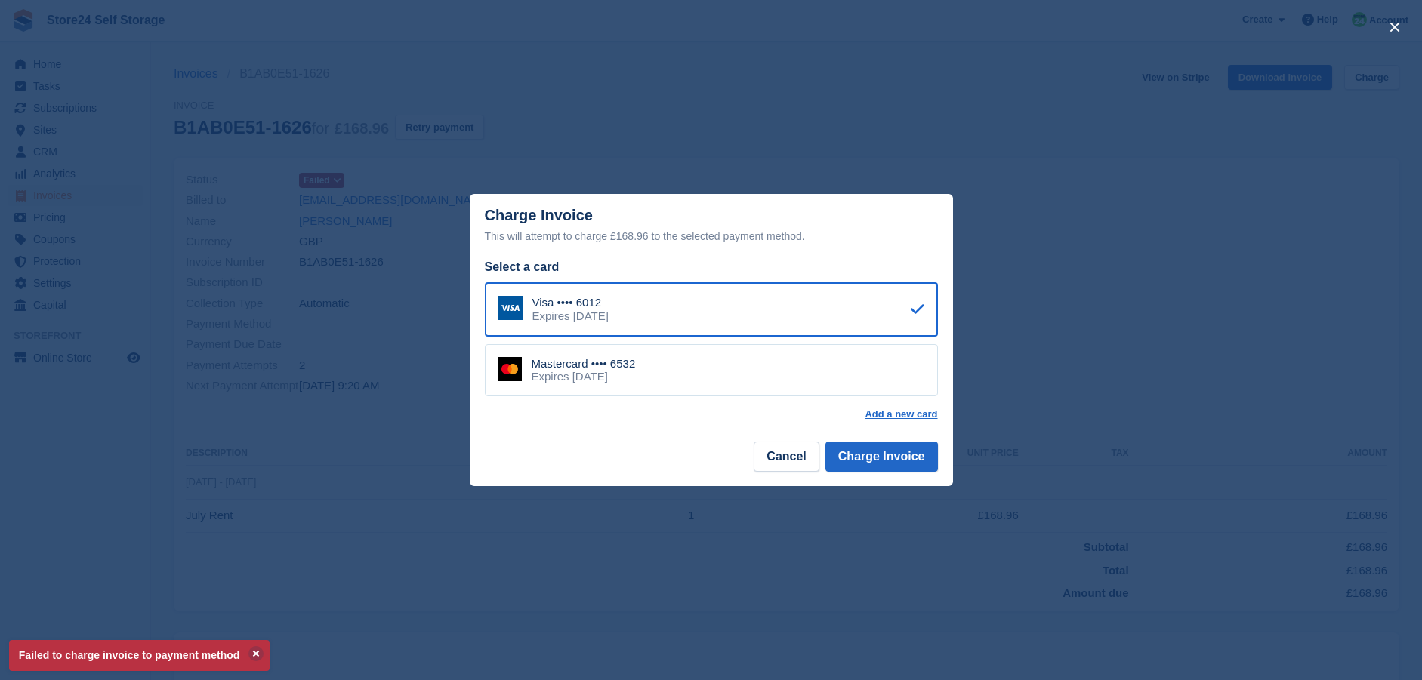
click at [862, 372] on div "Mastercard •••• 6532 Expires May 2026" at bounding box center [711, 370] width 453 height 53
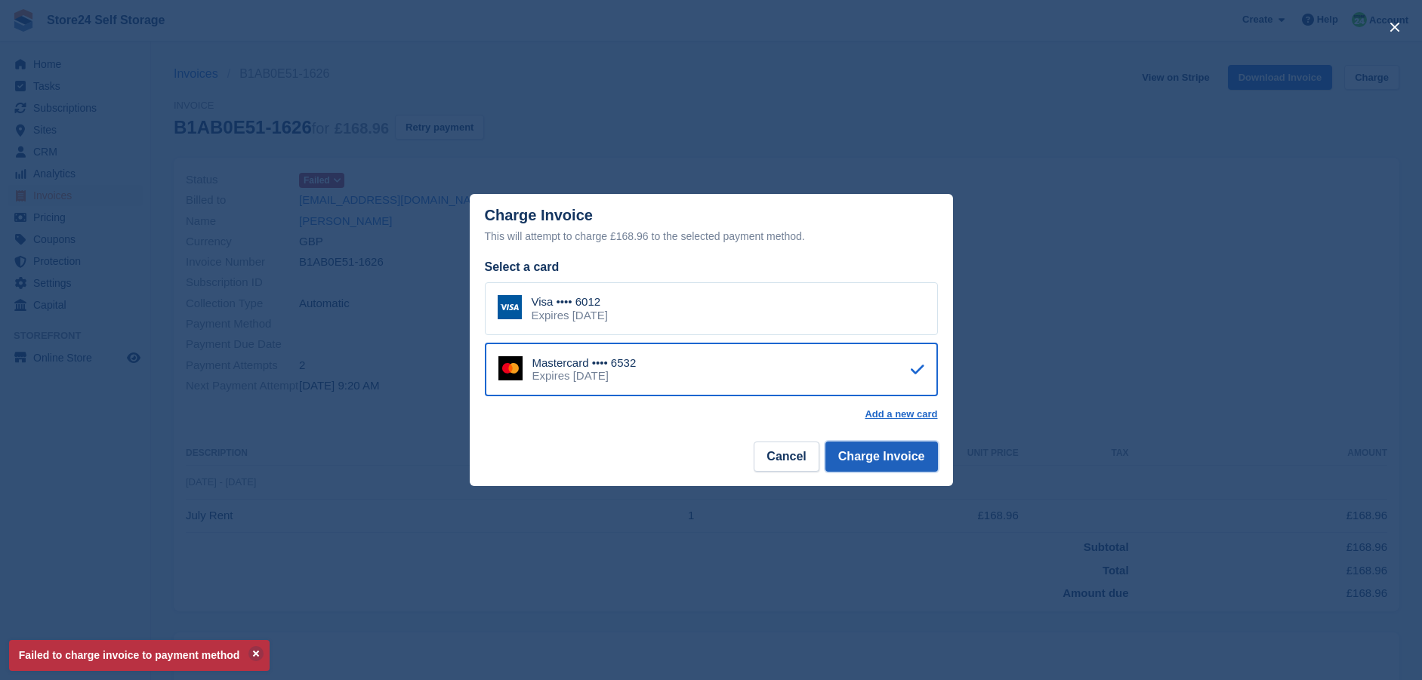
click at [890, 458] on button "Charge Invoice" at bounding box center [881, 457] width 113 height 30
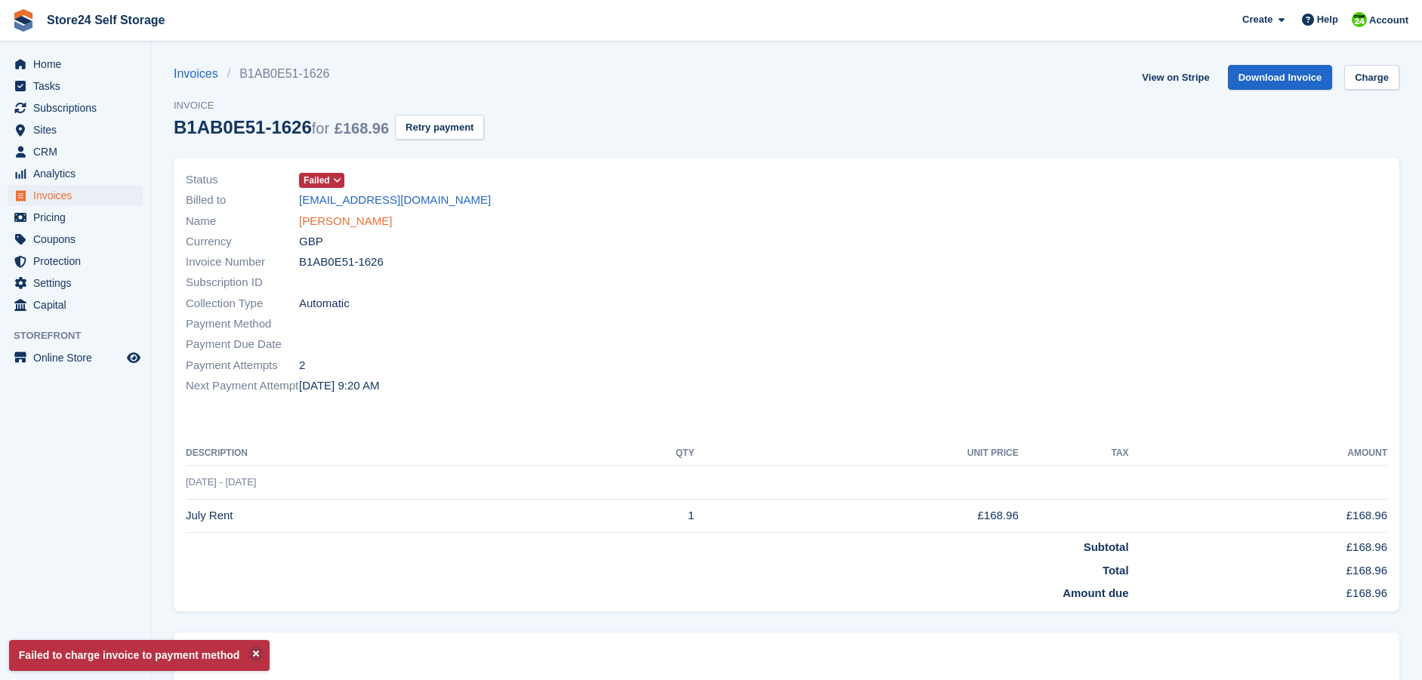
click at [313, 224] on link "Sarah Llewellyn" at bounding box center [345, 221] width 93 height 17
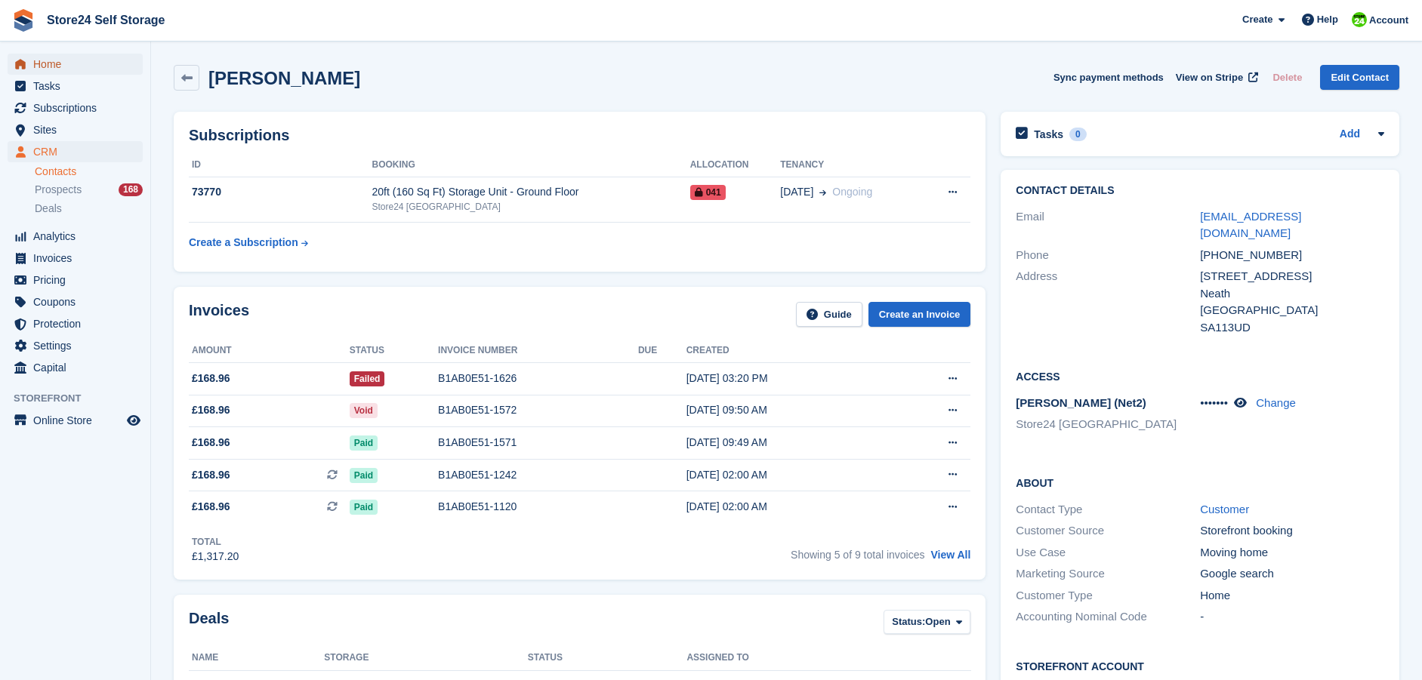
click at [61, 63] on span "Home" at bounding box center [78, 64] width 91 height 21
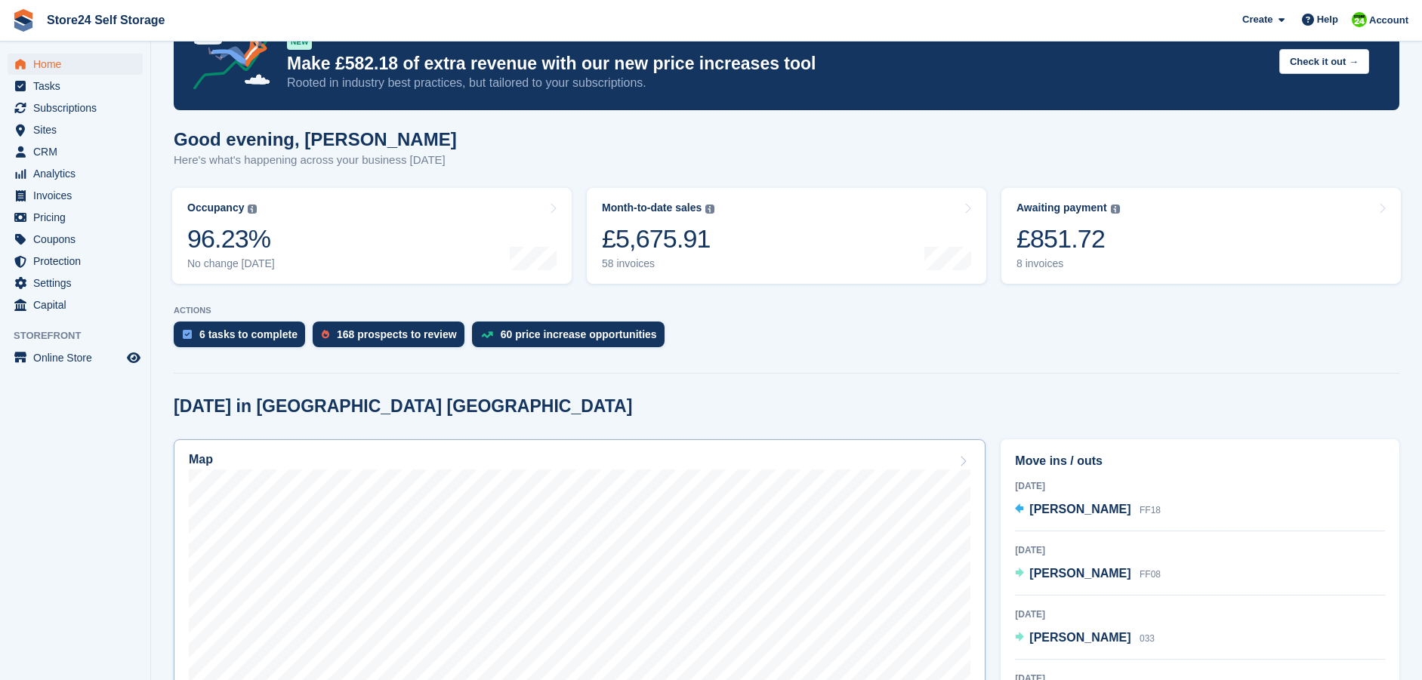
scroll to position [76, 0]
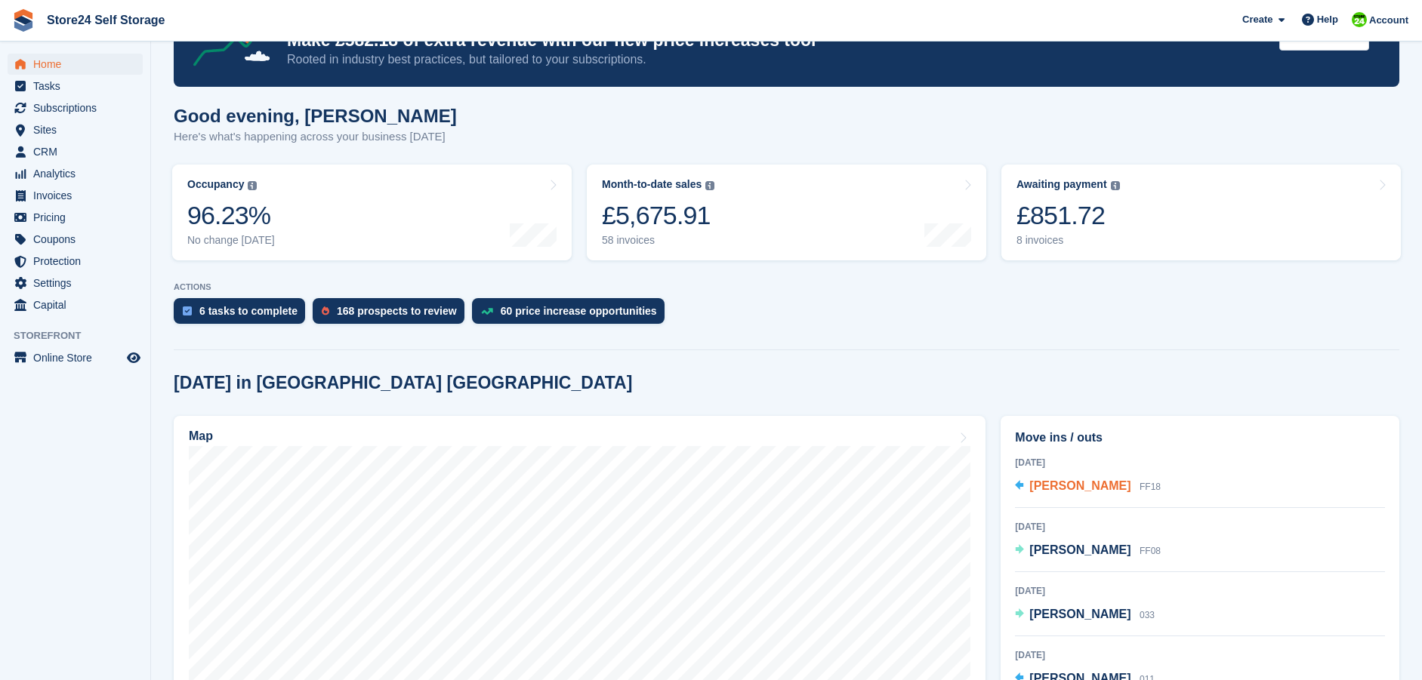
click at [1051, 489] on span "[PERSON_NAME]" at bounding box center [1079, 486] width 101 height 13
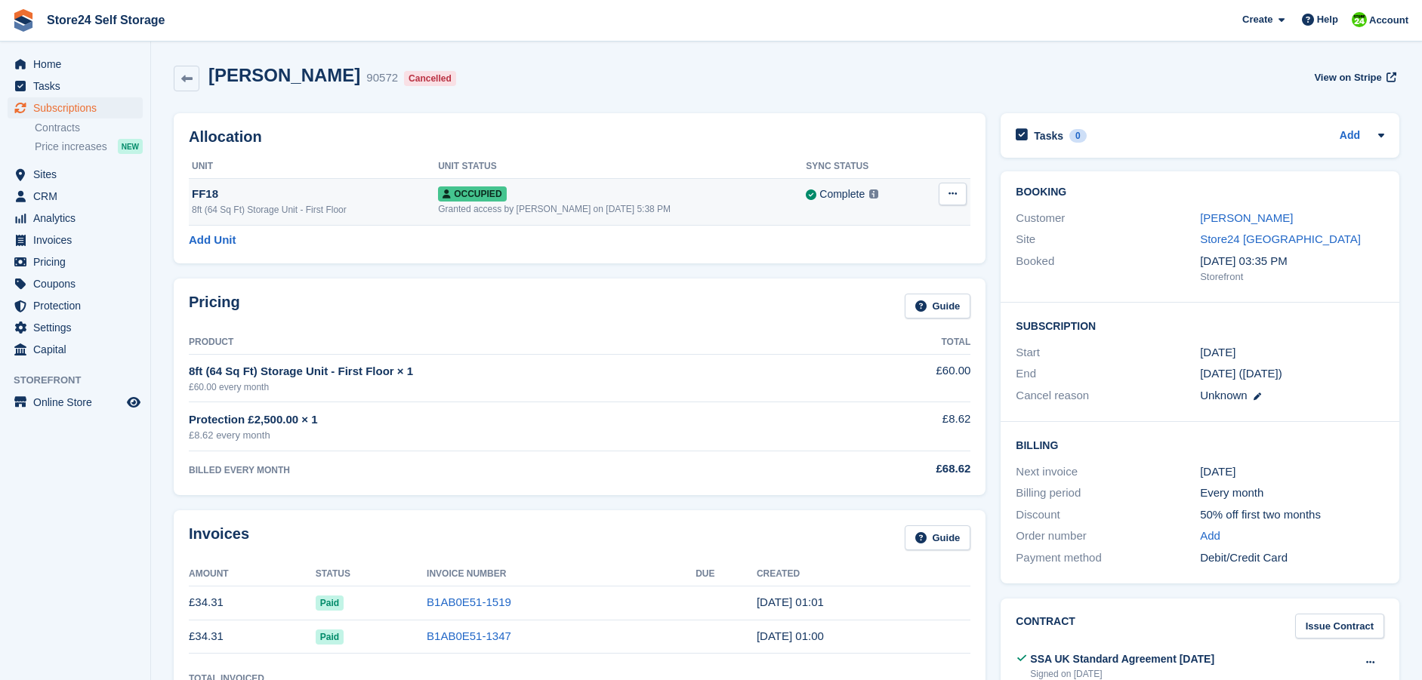
click at [951, 196] on icon at bounding box center [953, 194] width 8 height 10
click at [859, 277] on p "Deallocate" at bounding box center [893, 276] width 131 height 20
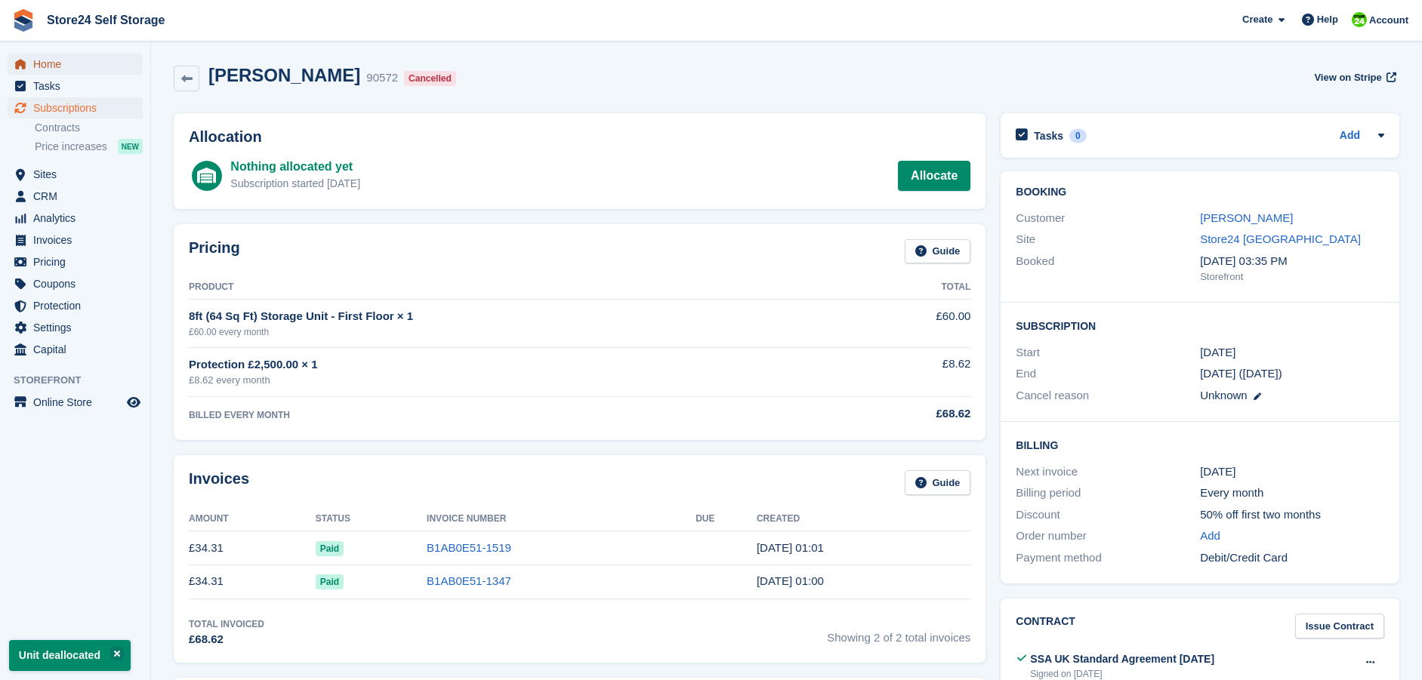
click at [34, 65] on span "Home" at bounding box center [78, 64] width 91 height 21
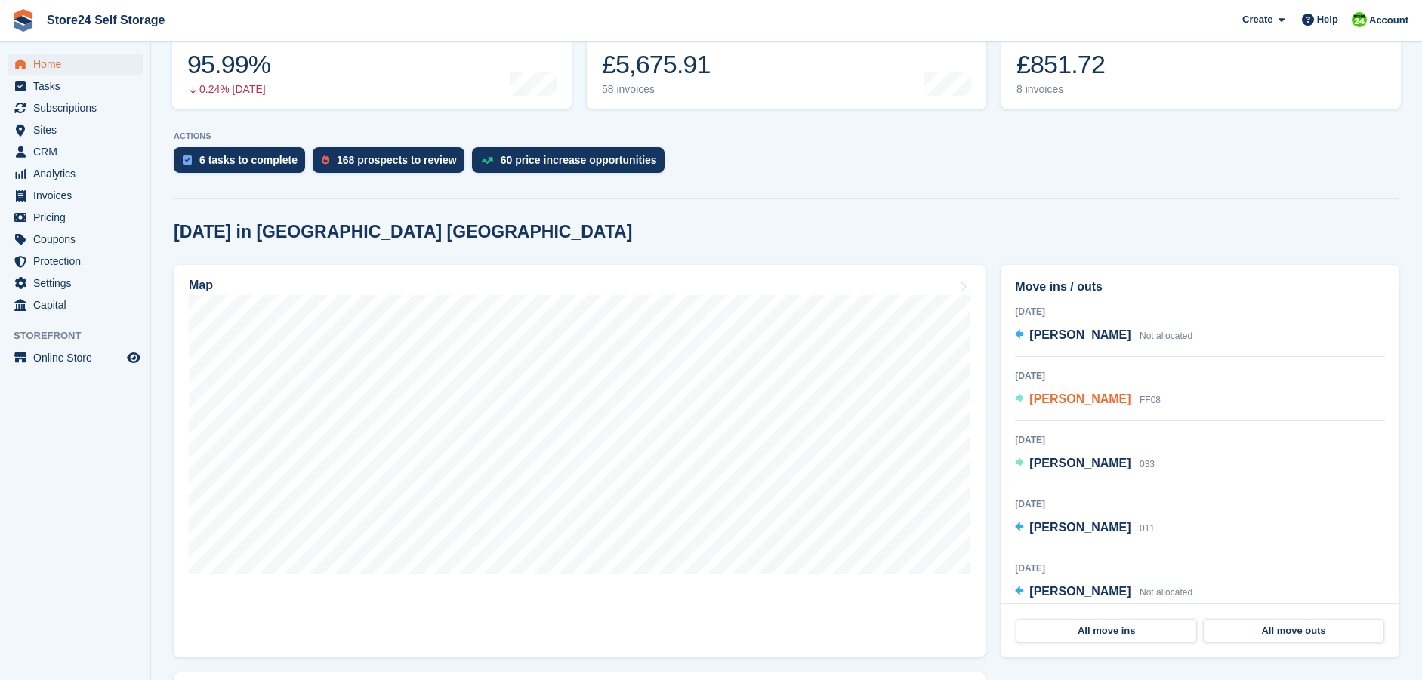
click at [1035, 398] on span "Ryan Davies" at bounding box center [1079, 399] width 101 height 13
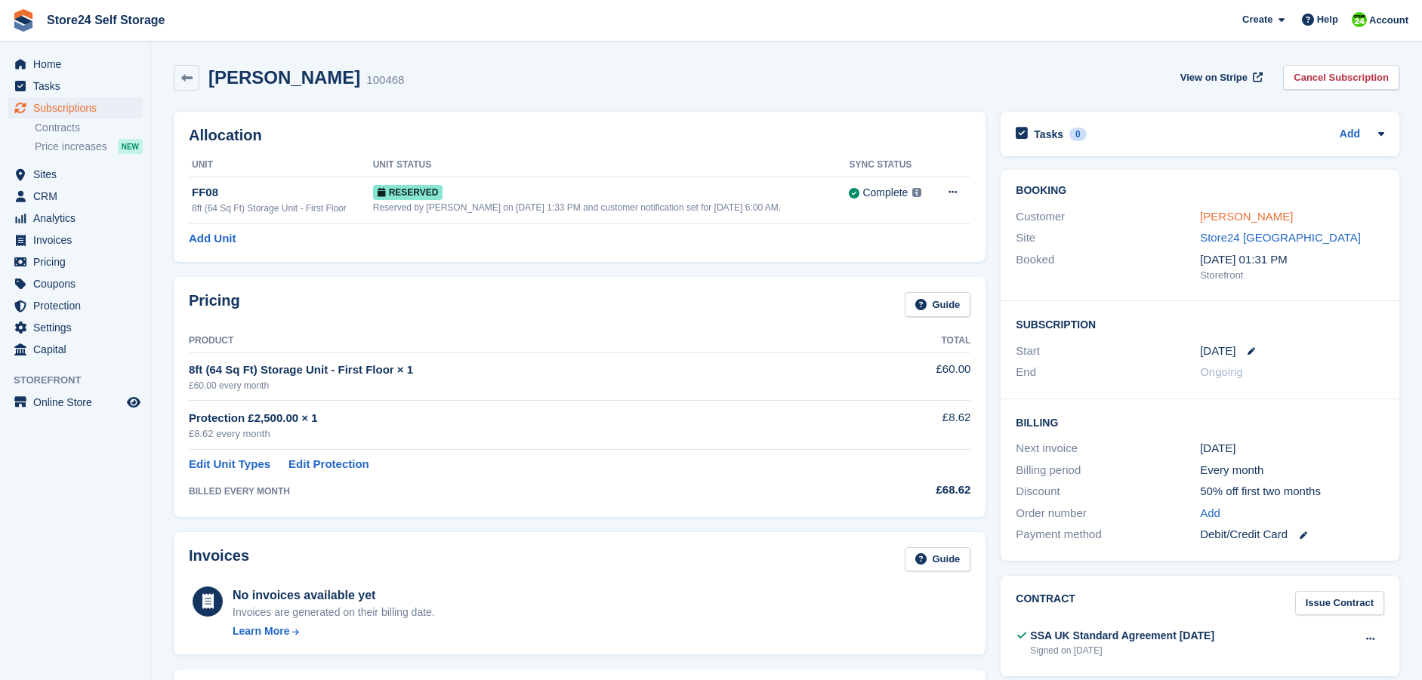
click at [1217, 216] on link "[PERSON_NAME]" at bounding box center [1246, 216] width 93 height 13
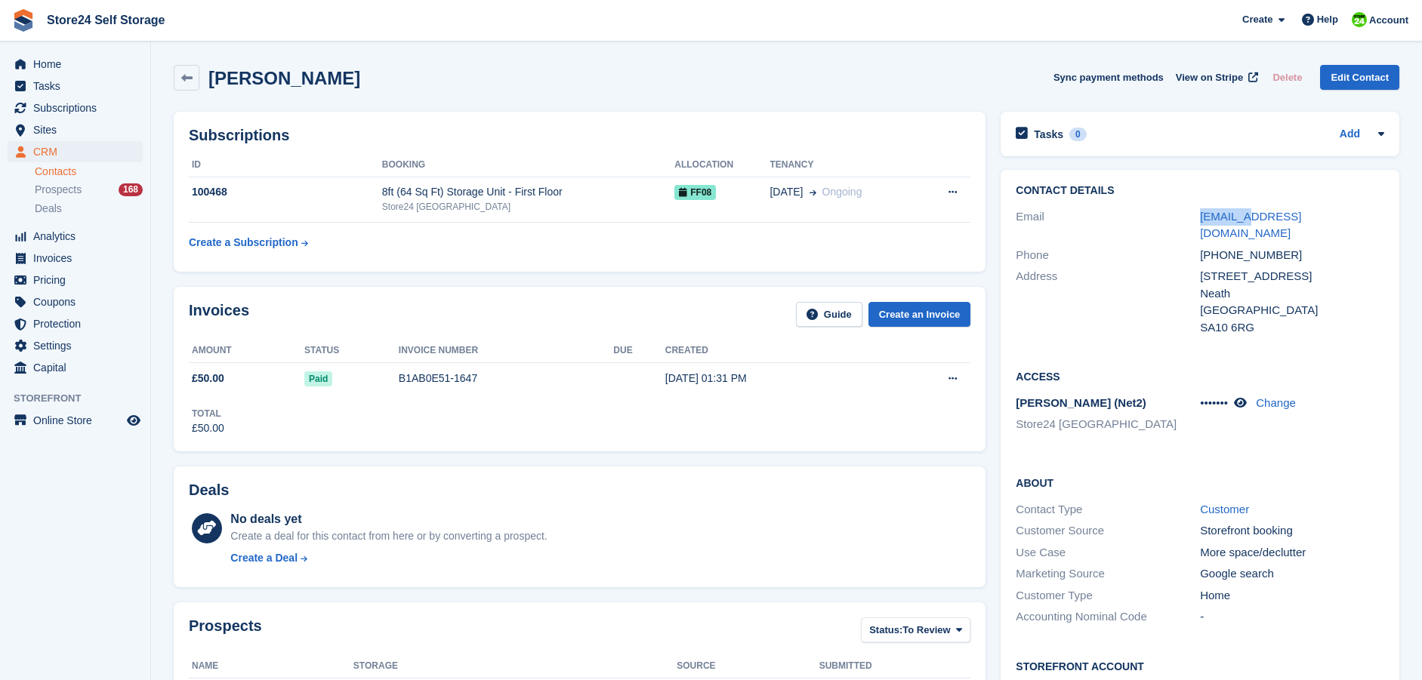
drag, startPoint x: 1185, startPoint y: 212, endPoint x: 1362, endPoint y: 217, distance: 177.5
click at [1362, 217] on div "Email ryandaviesmusician@gmail.com" at bounding box center [1200, 225] width 369 height 39
click at [1161, 268] on div "Address" at bounding box center [1108, 302] width 184 height 68
drag, startPoint x: 1196, startPoint y: 220, endPoint x: 1328, endPoint y: 216, distance: 131.5
click at [1328, 216] on div "Email ryandaviesmusician@gmail.com" at bounding box center [1200, 225] width 369 height 39
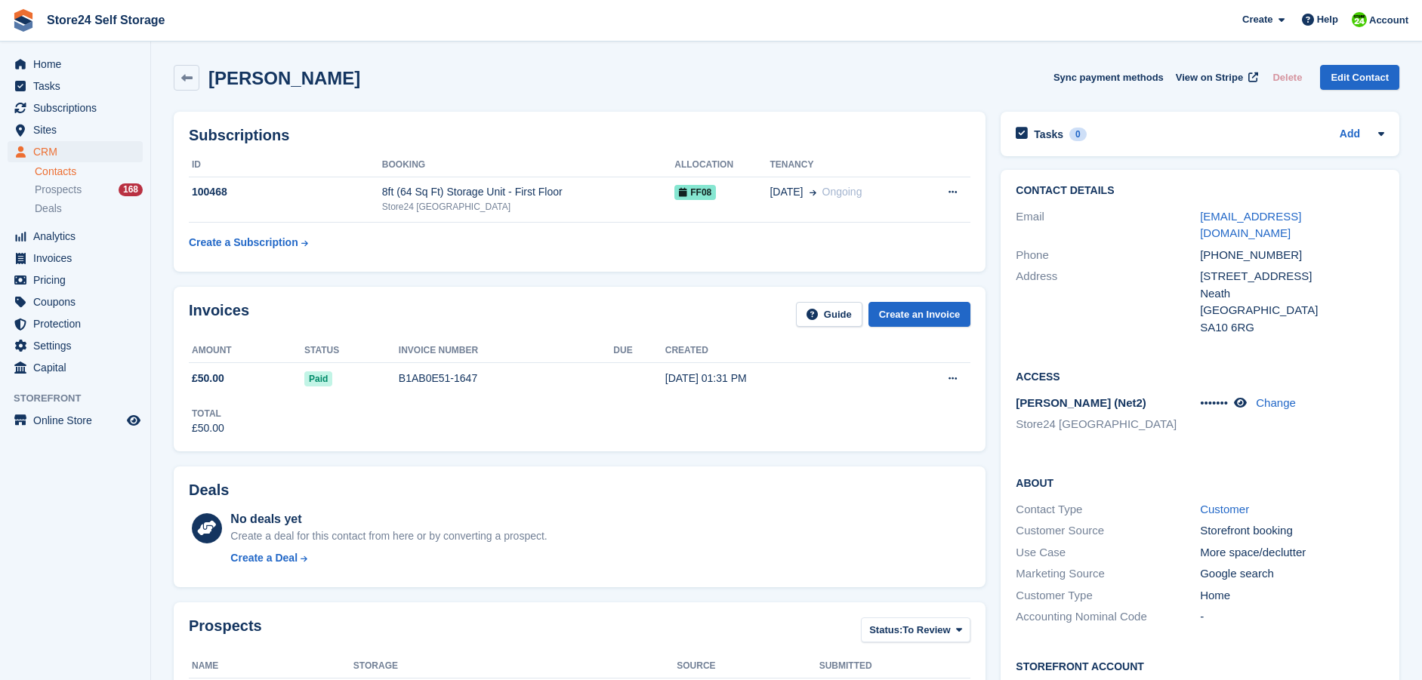
click at [1319, 268] on div "7 Dynevor Place" at bounding box center [1292, 276] width 184 height 17
drag, startPoint x: 1199, startPoint y: 218, endPoint x: 1361, endPoint y: 215, distance: 161.6
click at [1361, 215] on div "Email ryandaviesmusician@gmail.com" at bounding box center [1200, 225] width 369 height 39
copy div "ryandaviesmusician@gmail.com"
click at [1240, 397] on icon at bounding box center [1240, 402] width 13 height 11
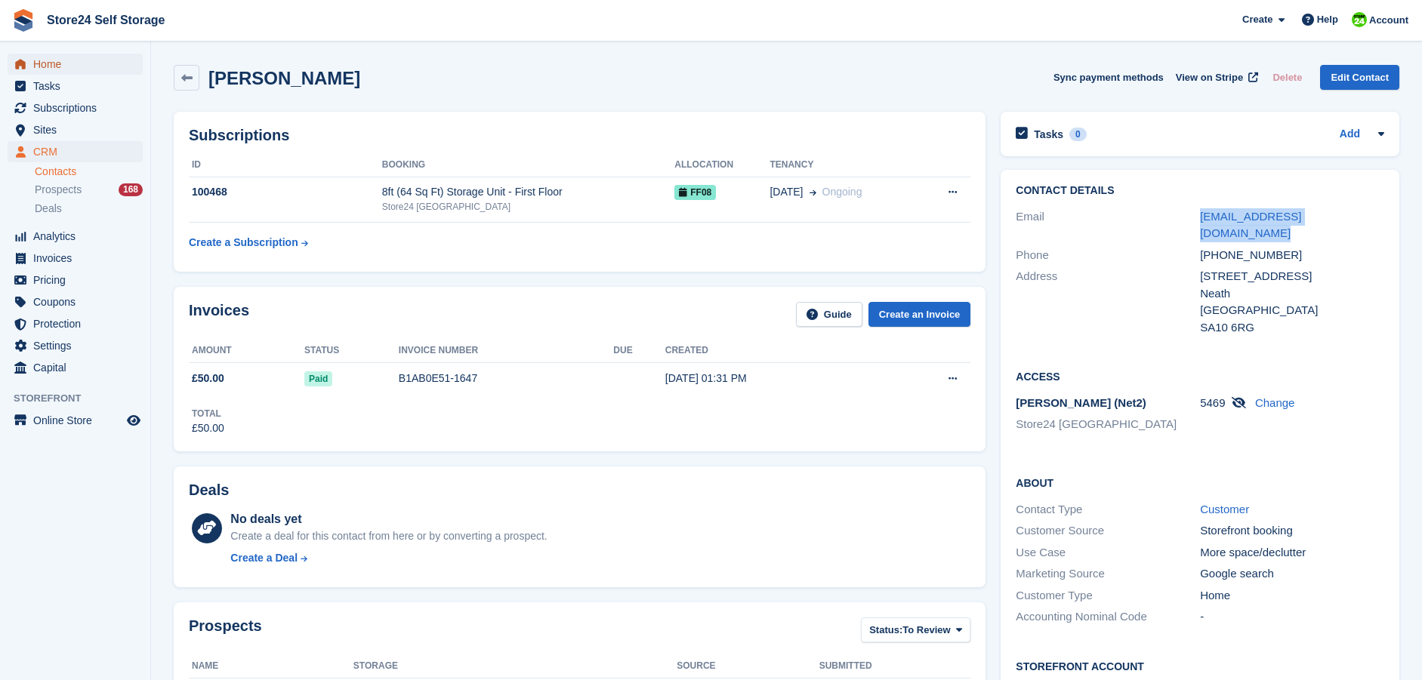
click at [46, 69] on span "Home" at bounding box center [78, 64] width 91 height 21
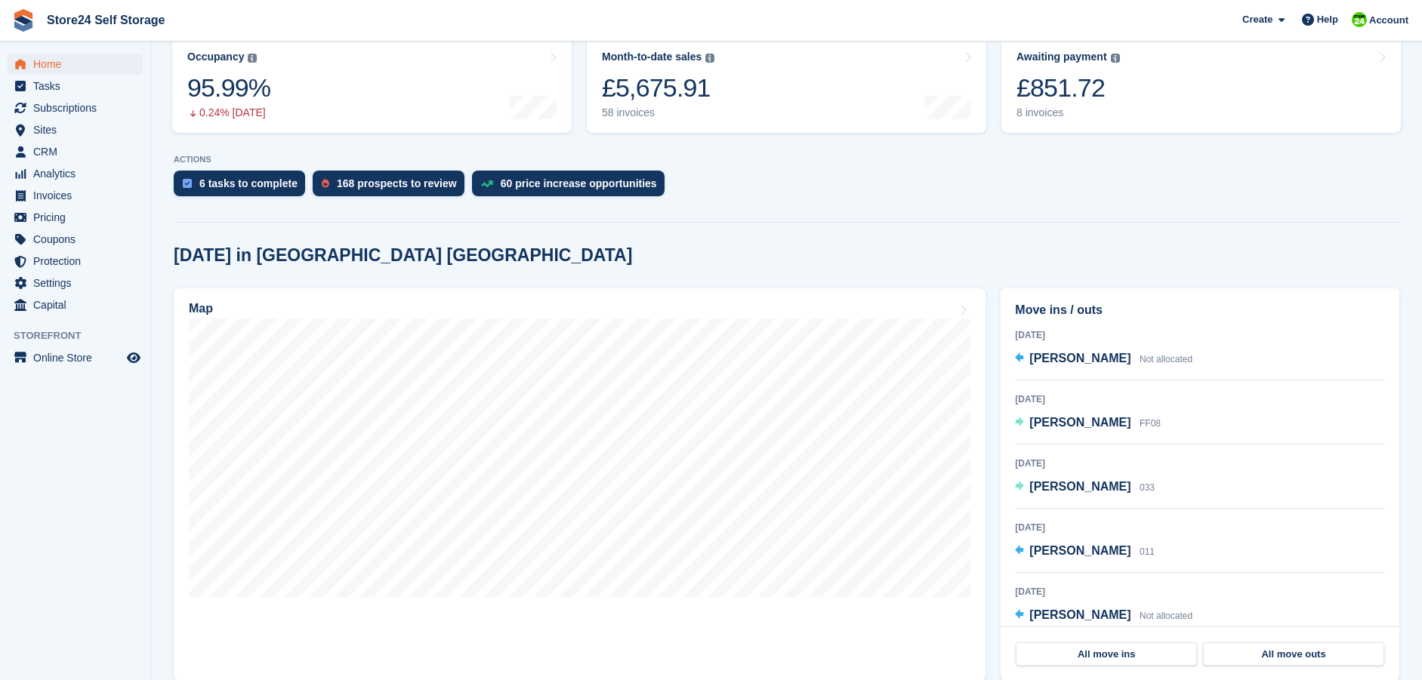
scroll to position [227, 0]
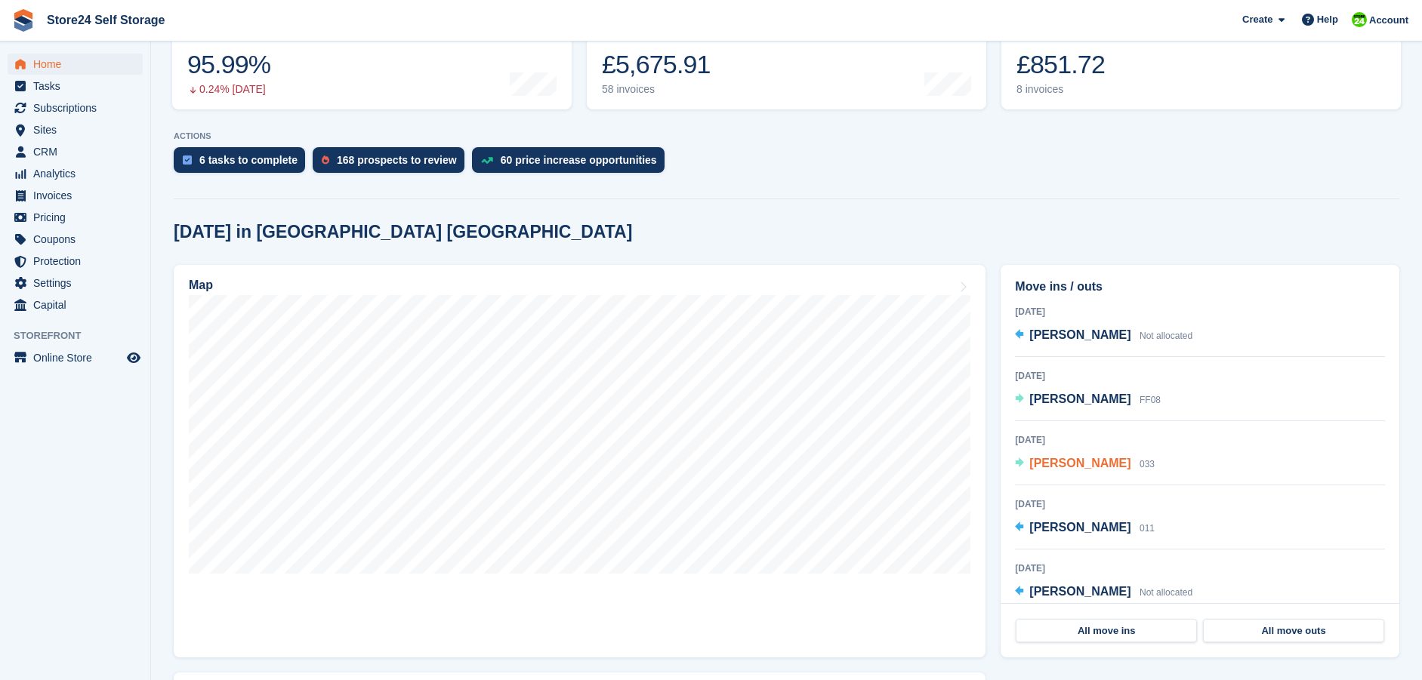
click at [1066, 464] on span "[PERSON_NAME]" at bounding box center [1079, 463] width 101 height 13
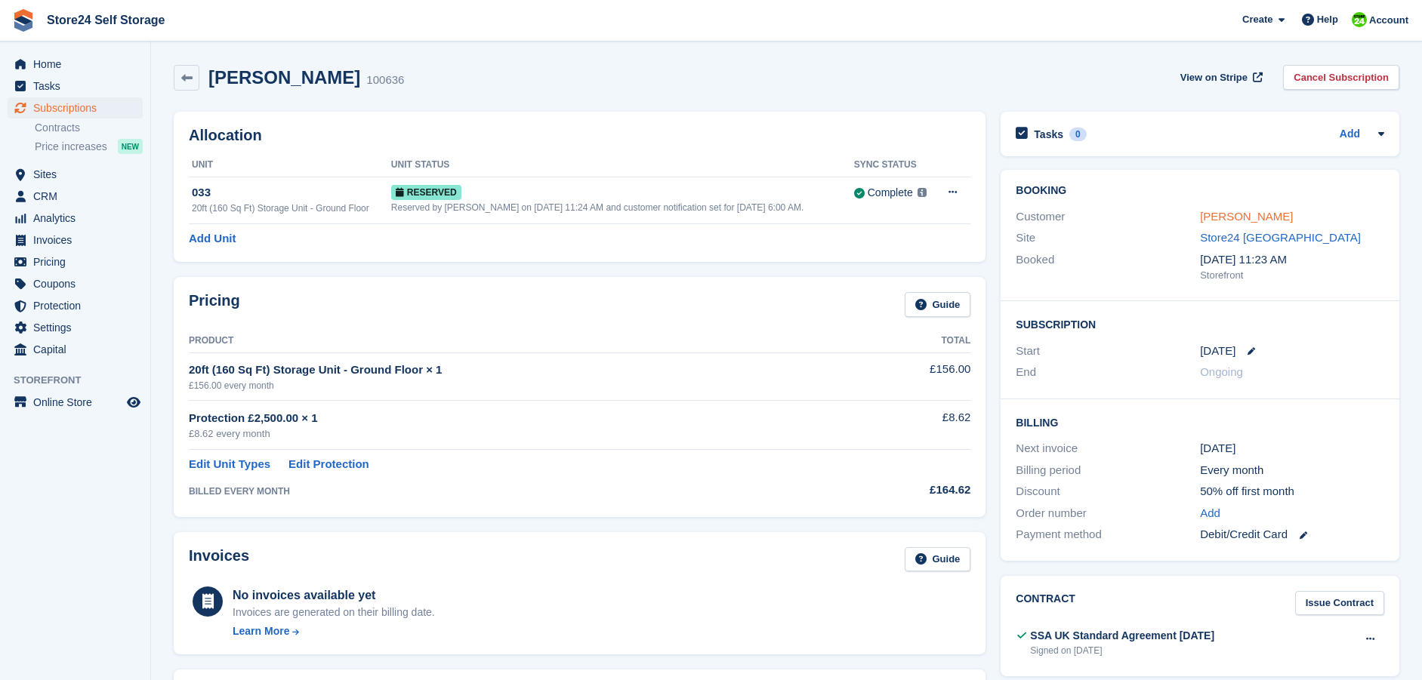
click at [1220, 214] on link "[PERSON_NAME]" at bounding box center [1246, 216] width 93 height 13
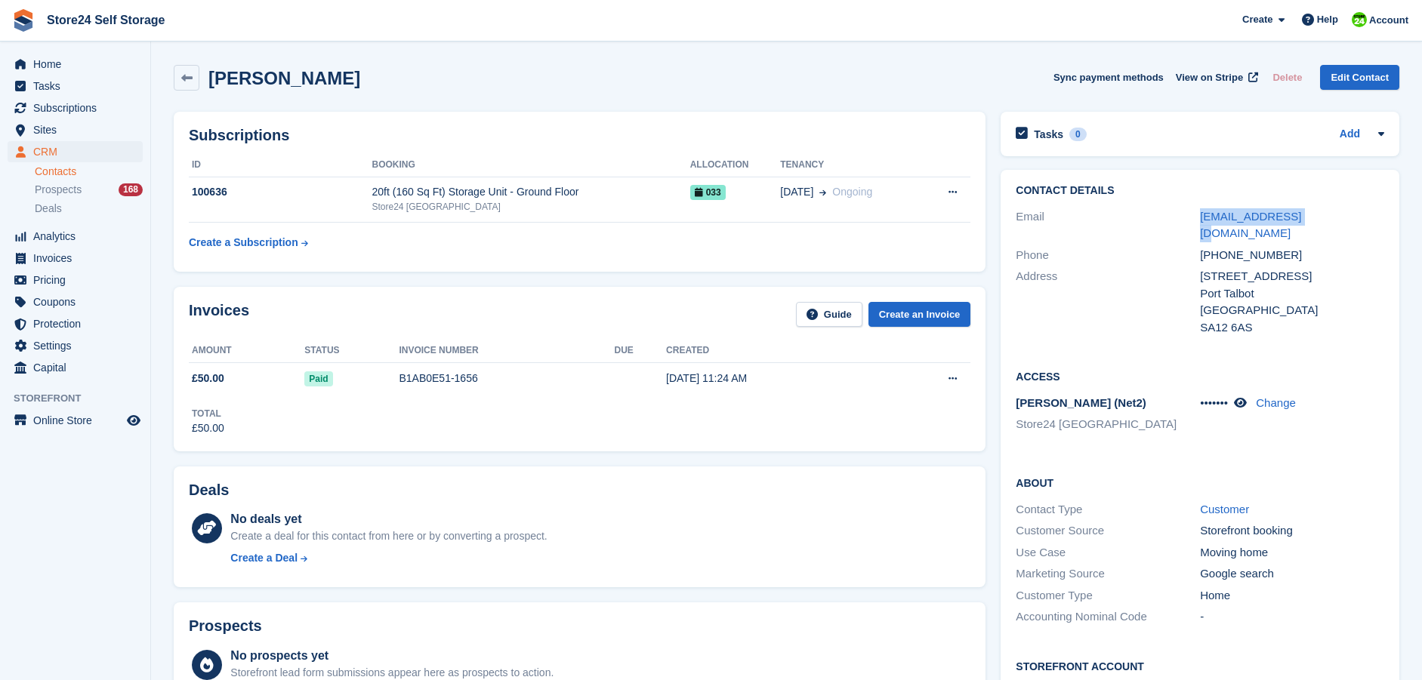
drag, startPoint x: 1193, startPoint y: 216, endPoint x: 1309, endPoint y: 213, distance: 115.6
click at [1309, 213] on div "Email alwynw9@gmail.com" at bounding box center [1200, 225] width 369 height 39
copy div "alwynw9@gmail.com"
click at [1243, 397] on icon at bounding box center [1240, 402] width 13 height 11
click at [1232, 397] on link at bounding box center [1240, 403] width 17 height 13
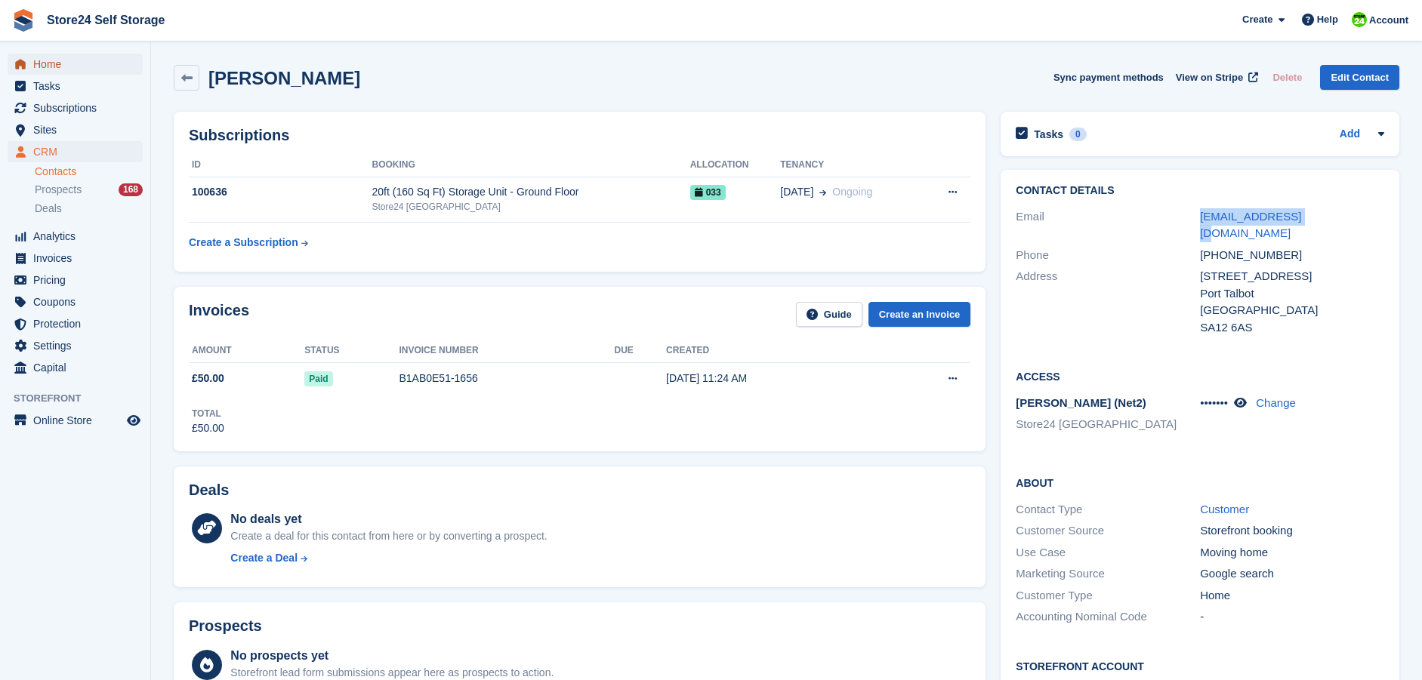
click at [34, 60] on span "Home" at bounding box center [78, 64] width 91 height 21
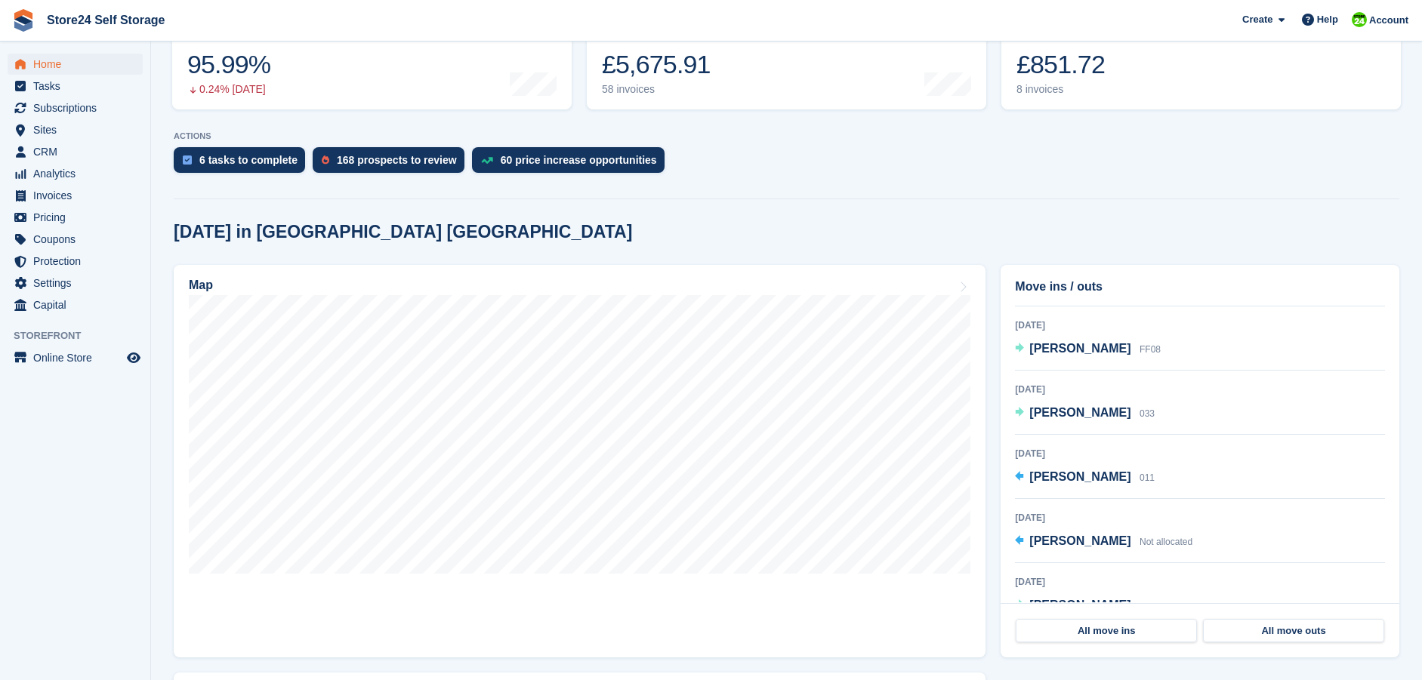
scroll to position [75, 0]
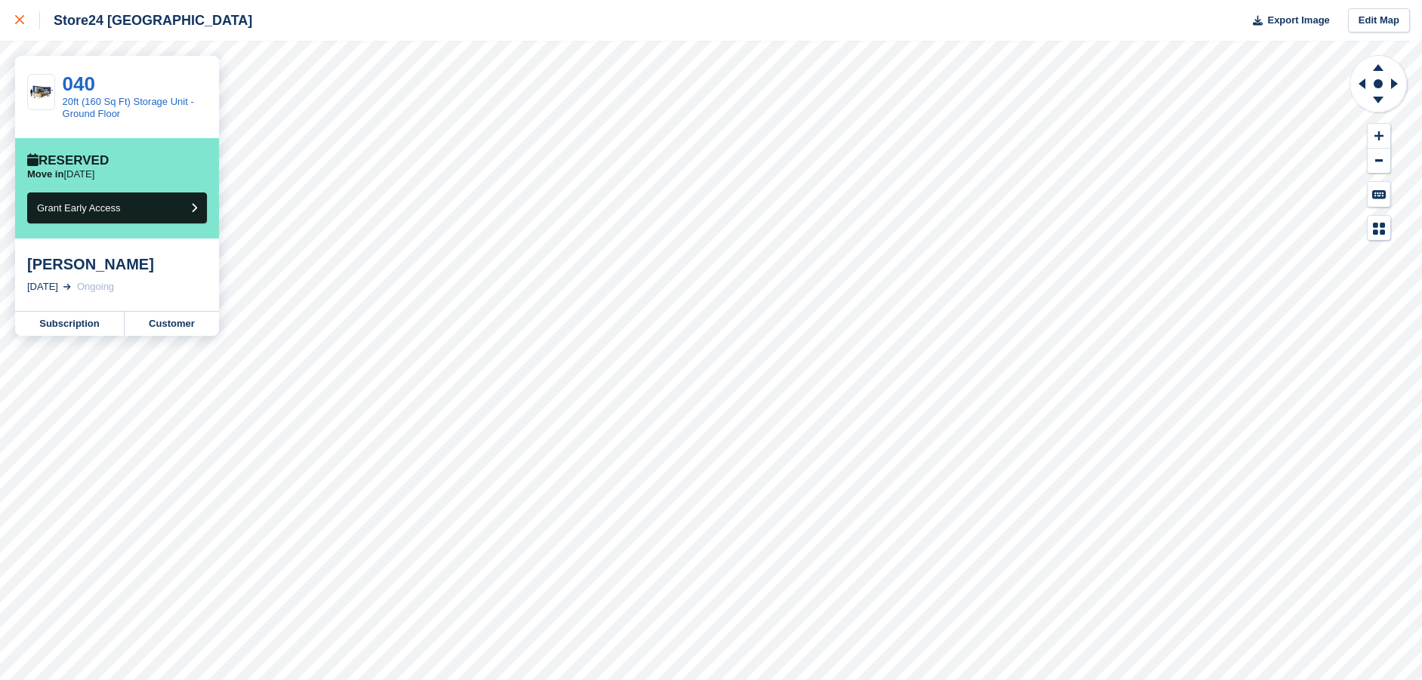
click at [21, 23] on icon at bounding box center [19, 19] width 9 height 9
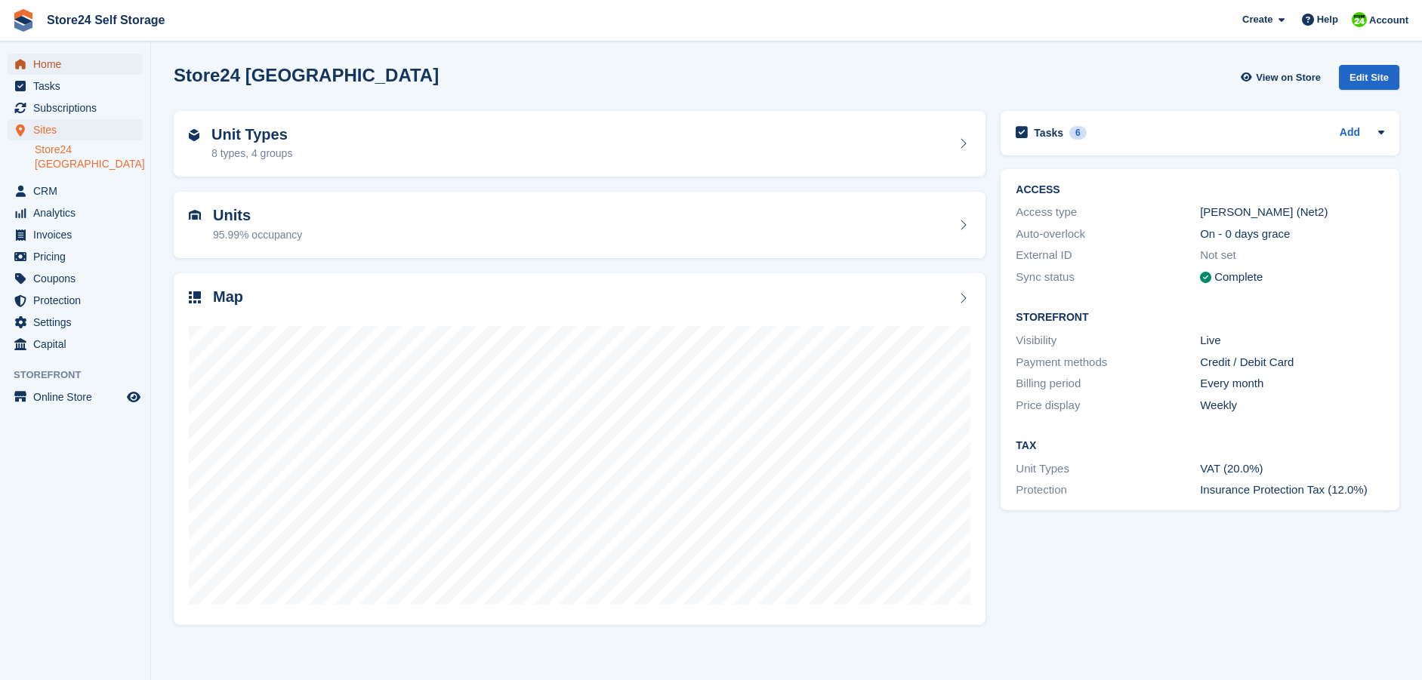
click at [39, 62] on span "Home" at bounding box center [78, 64] width 91 height 21
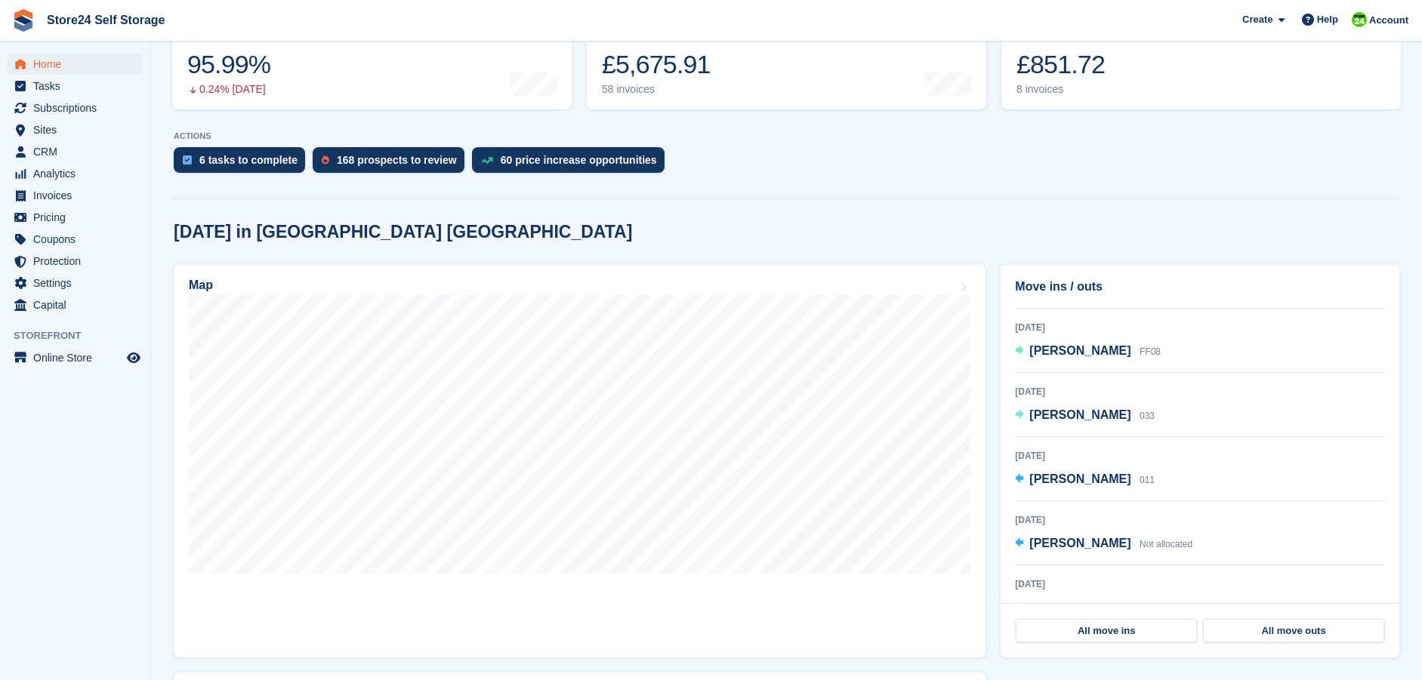
scroll to position [75, 0]
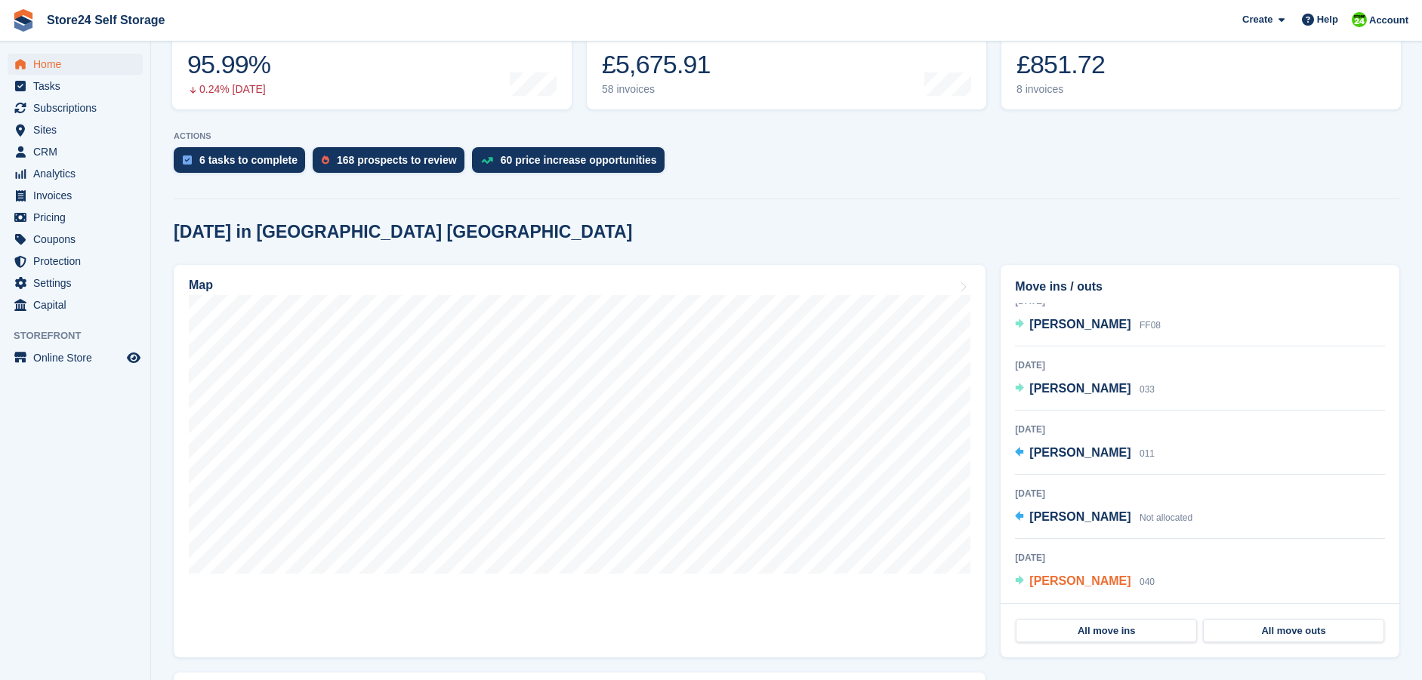
click at [1072, 582] on span "Jennifer Williams" at bounding box center [1079, 581] width 101 height 13
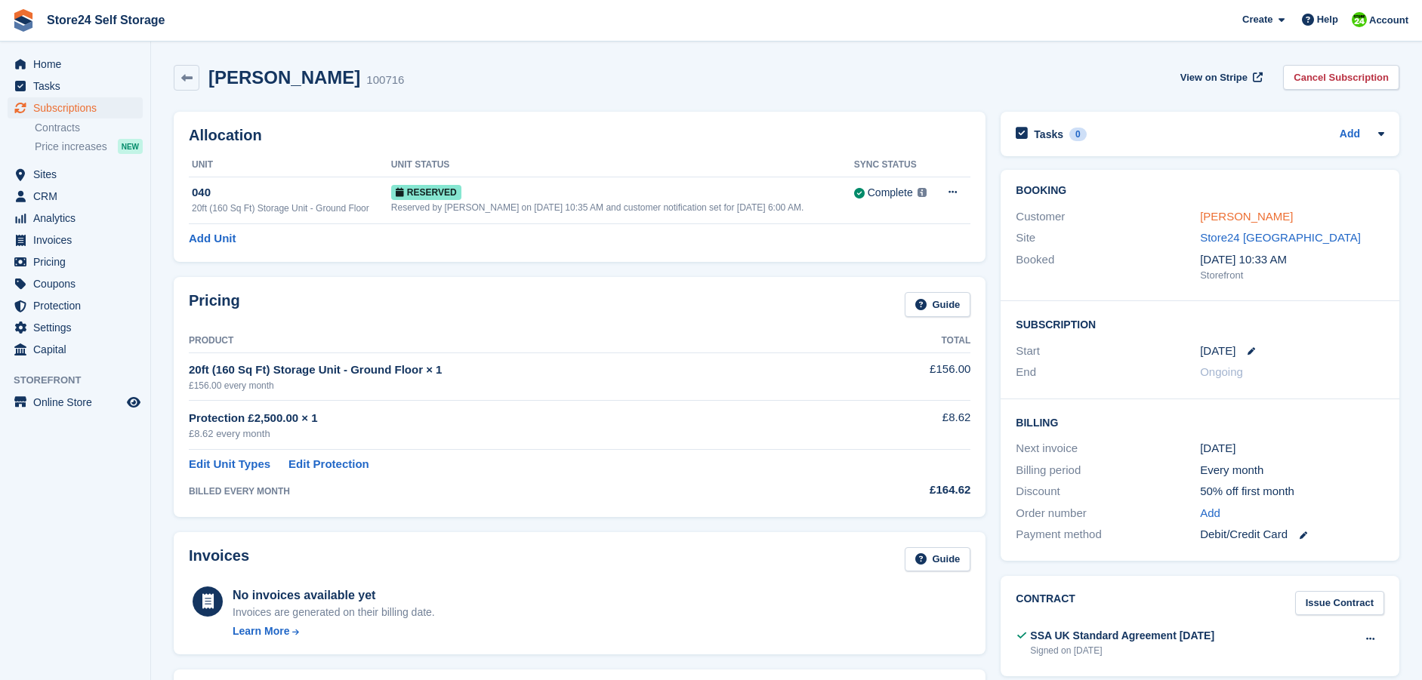
click at [1214, 221] on link "[PERSON_NAME]" at bounding box center [1246, 216] width 93 height 13
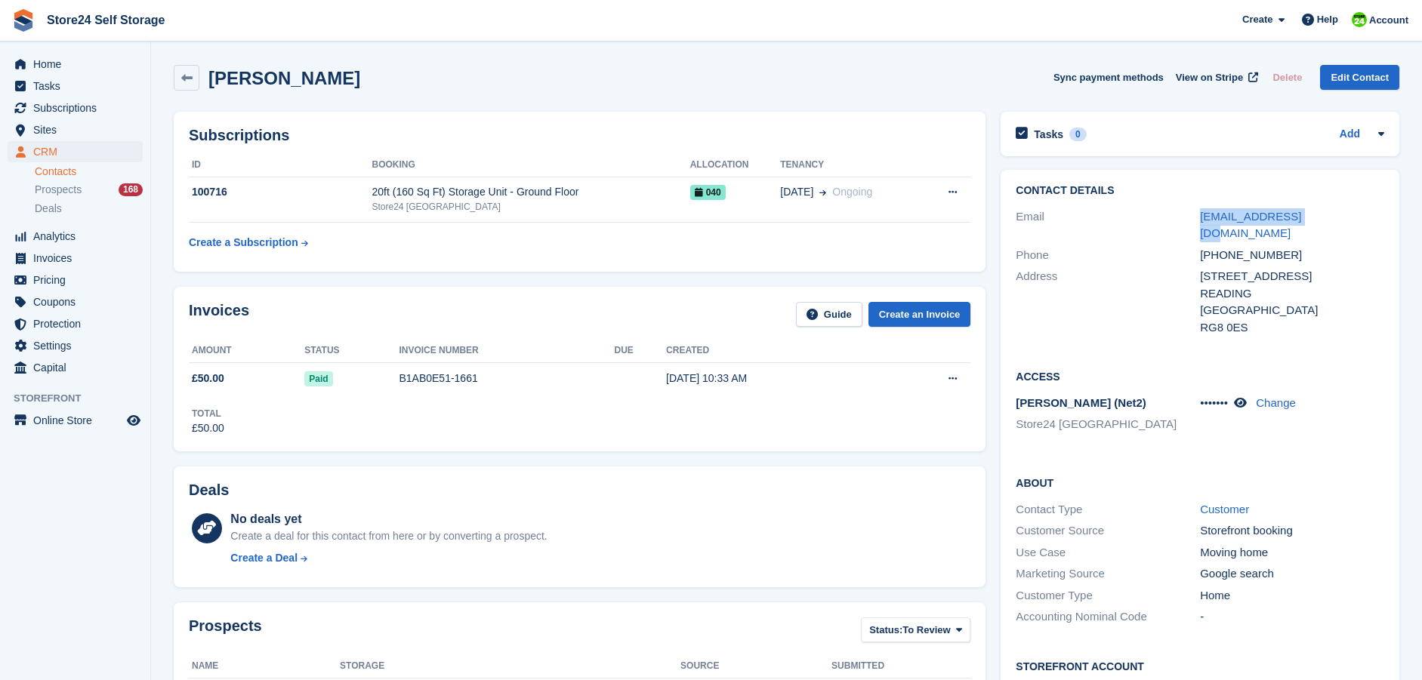
drag, startPoint x: 1191, startPoint y: 214, endPoint x: 1354, endPoint y: 221, distance: 163.2
click at [1355, 221] on div "Email jd_524@yahoo.co.uk" at bounding box center [1200, 225] width 369 height 39
copy div "jd_524@yahoo.co.uk"
click at [1241, 404] on icon at bounding box center [1240, 402] width 13 height 11
click at [1267, 403] on link "Change" at bounding box center [1275, 403] width 40 height 13
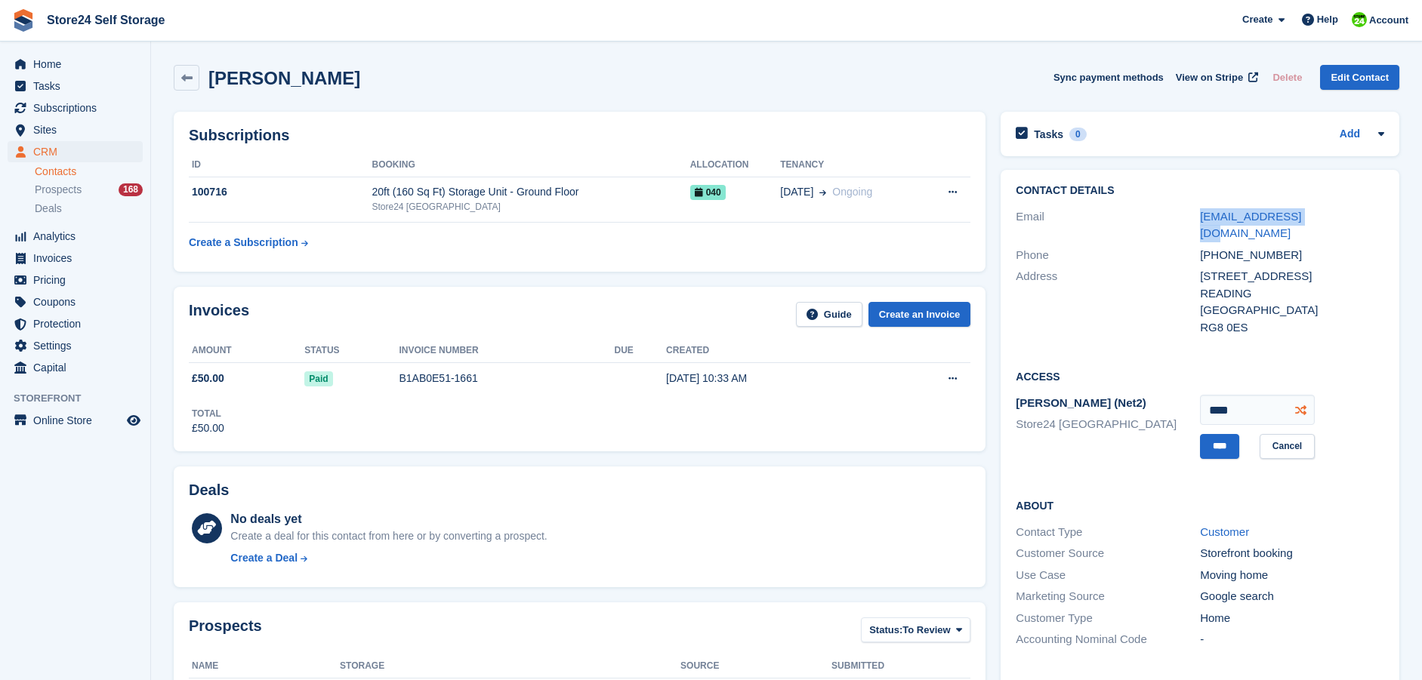
click at [1304, 415] on icon at bounding box center [1300, 410] width 11 height 11
click at [1303, 410] on icon at bounding box center [1300, 410] width 11 height 11
type input "****"
click at [1216, 449] on input "****" at bounding box center [1219, 446] width 39 height 25
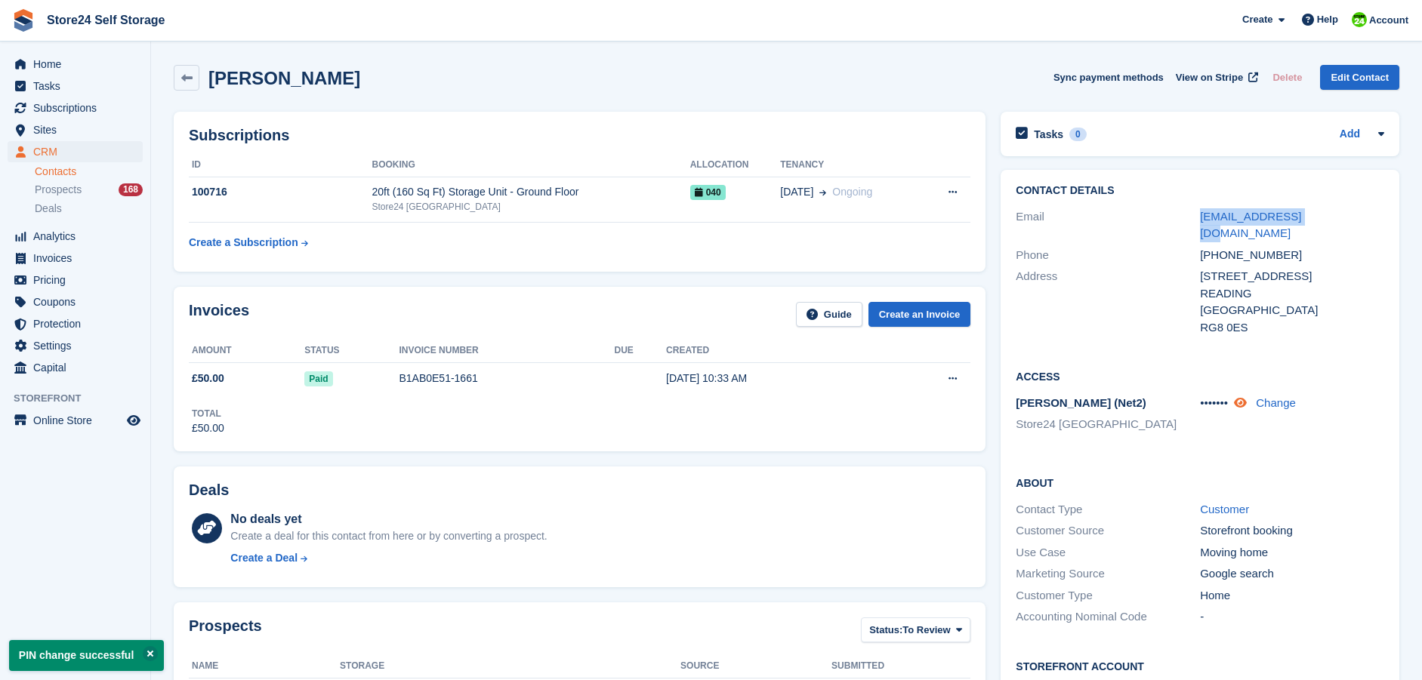
click at [1242, 404] on icon at bounding box center [1240, 402] width 13 height 11
click at [63, 63] on span "Home" at bounding box center [78, 64] width 91 height 21
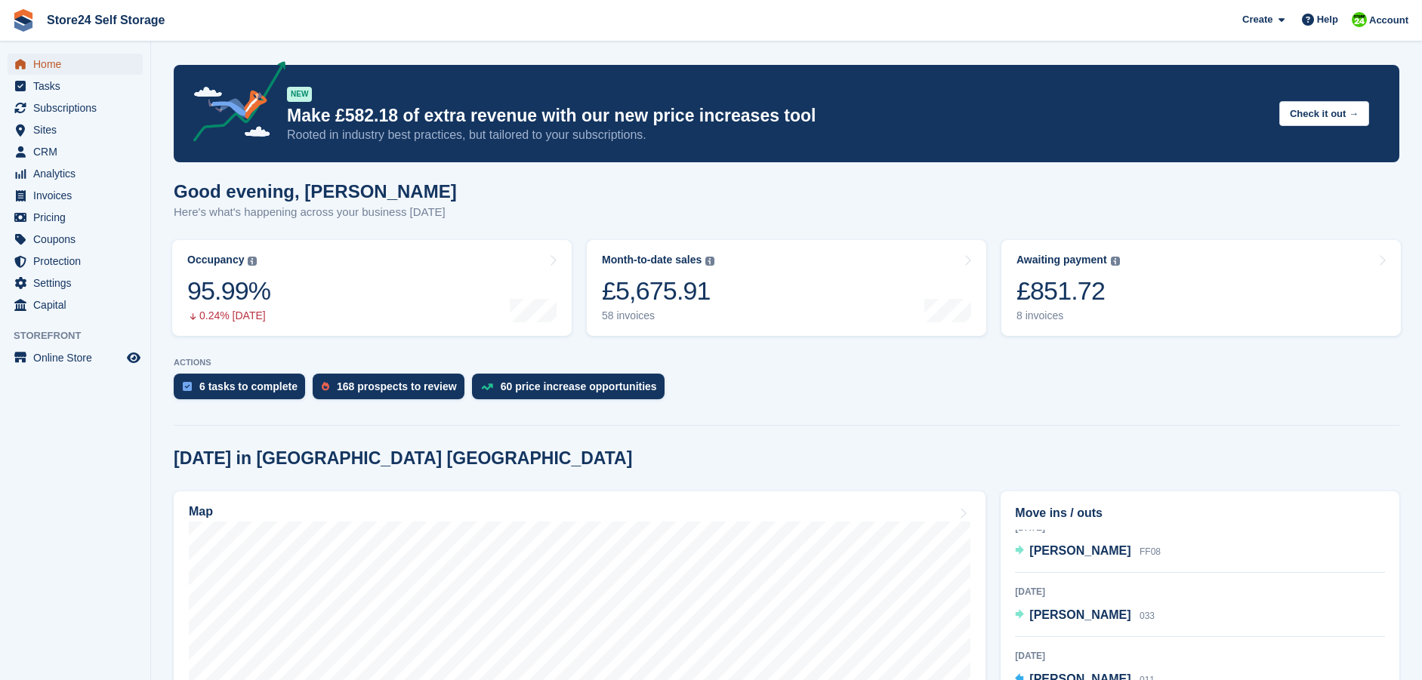
click at [66, 64] on span "Home" at bounding box center [78, 64] width 91 height 21
click at [1035, 296] on div "£851.72" at bounding box center [1068, 291] width 103 height 31
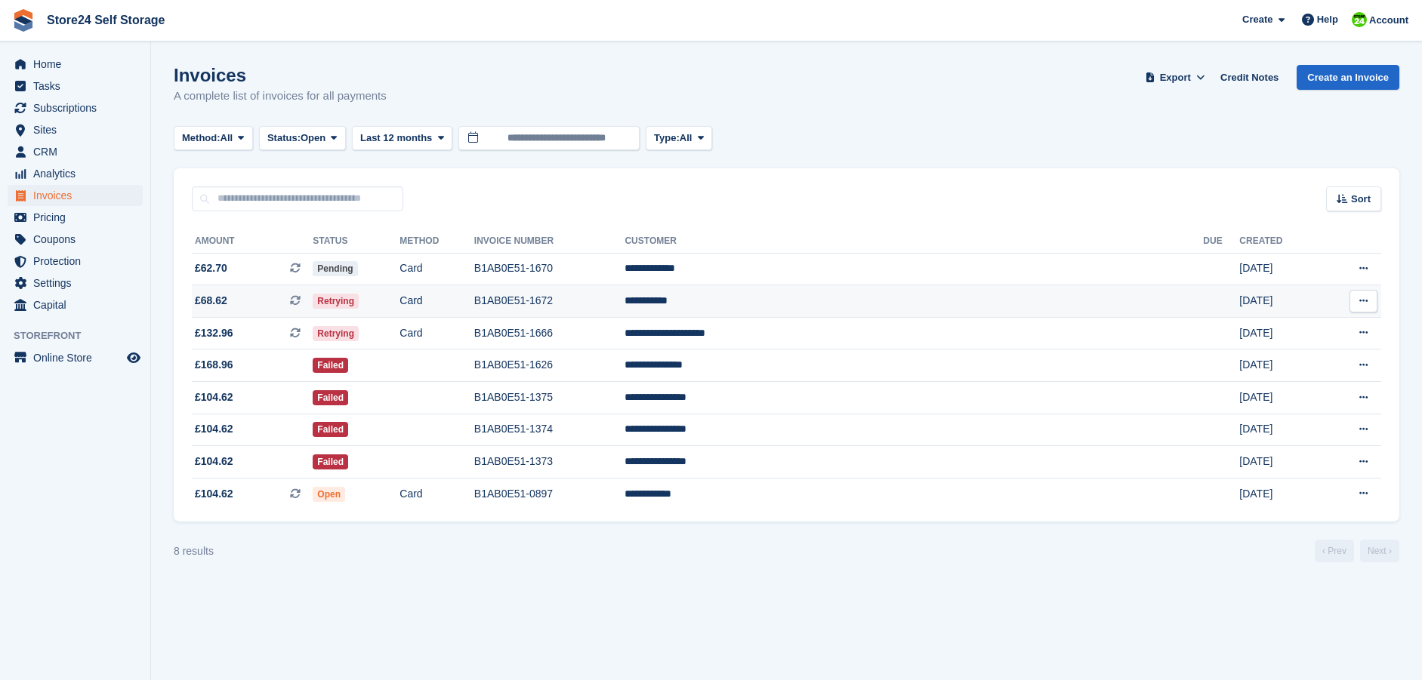
click at [850, 301] on td "**********" at bounding box center [914, 301] width 579 height 32
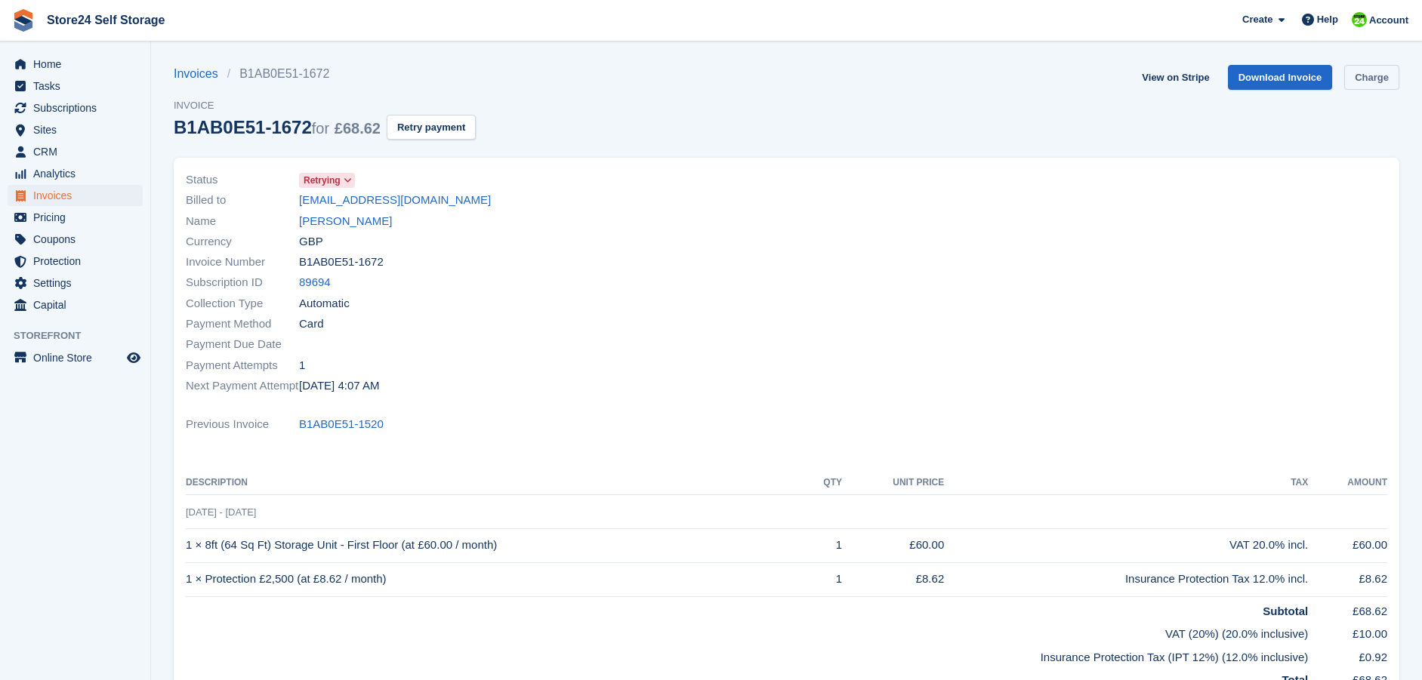
click at [1355, 83] on link "Charge" at bounding box center [1371, 77] width 55 height 25
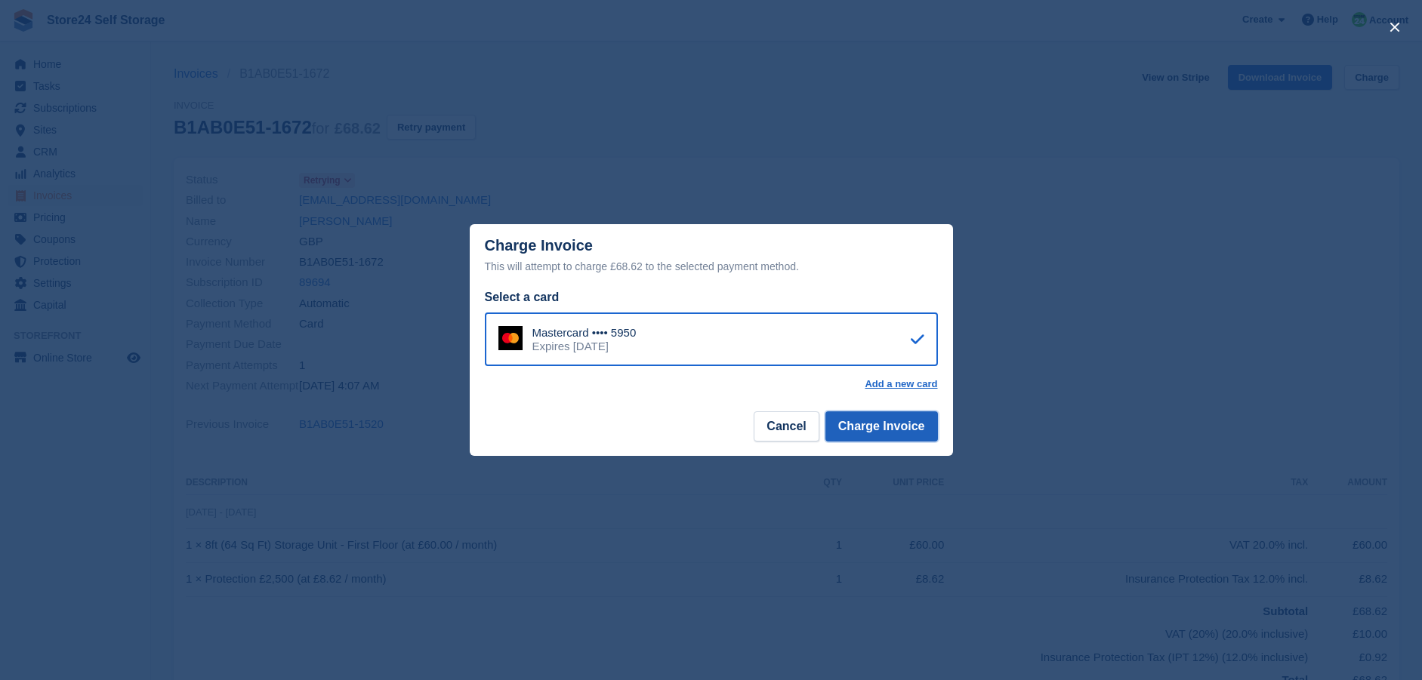
click at [894, 434] on button "Charge Invoice" at bounding box center [881, 427] width 113 height 30
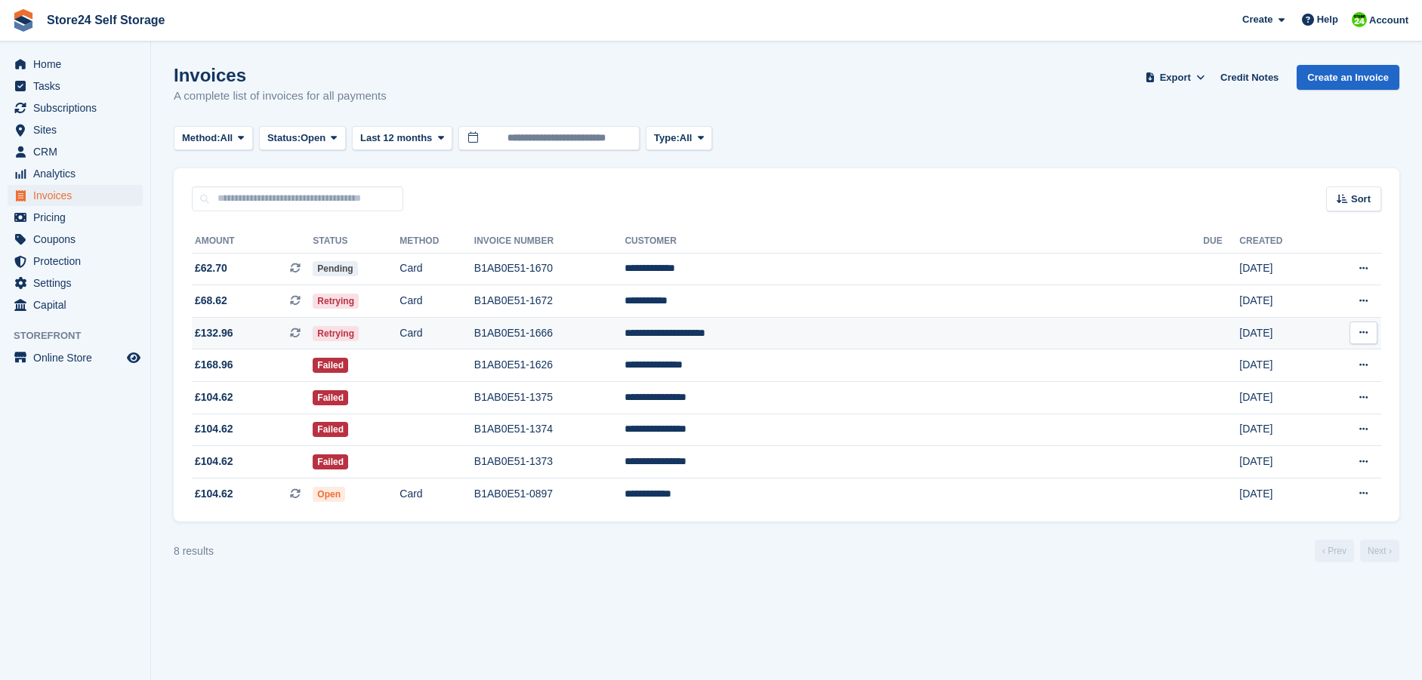
click at [853, 331] on td "**********" at bounding box center [914, 333] width 579 height 32
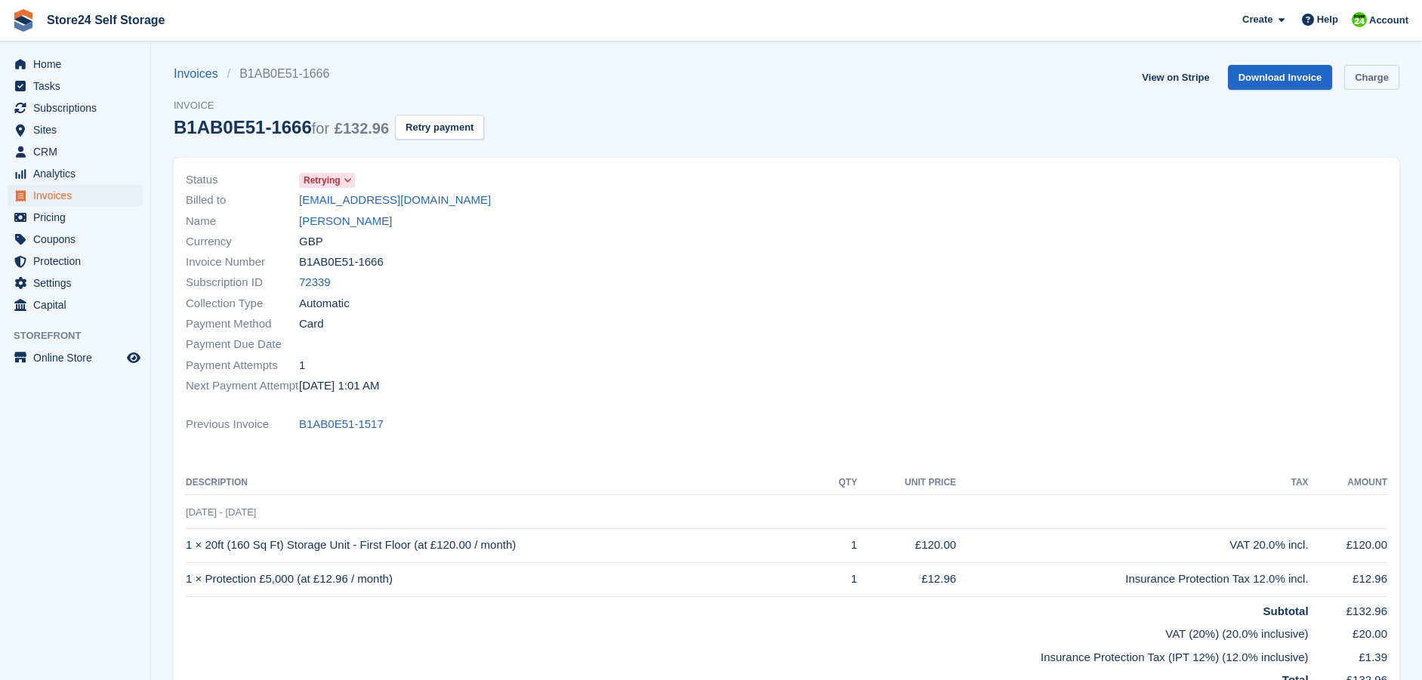
click at [1373, 71] on link "Charge" at bounding box center [1371, 77] width 55 height 25
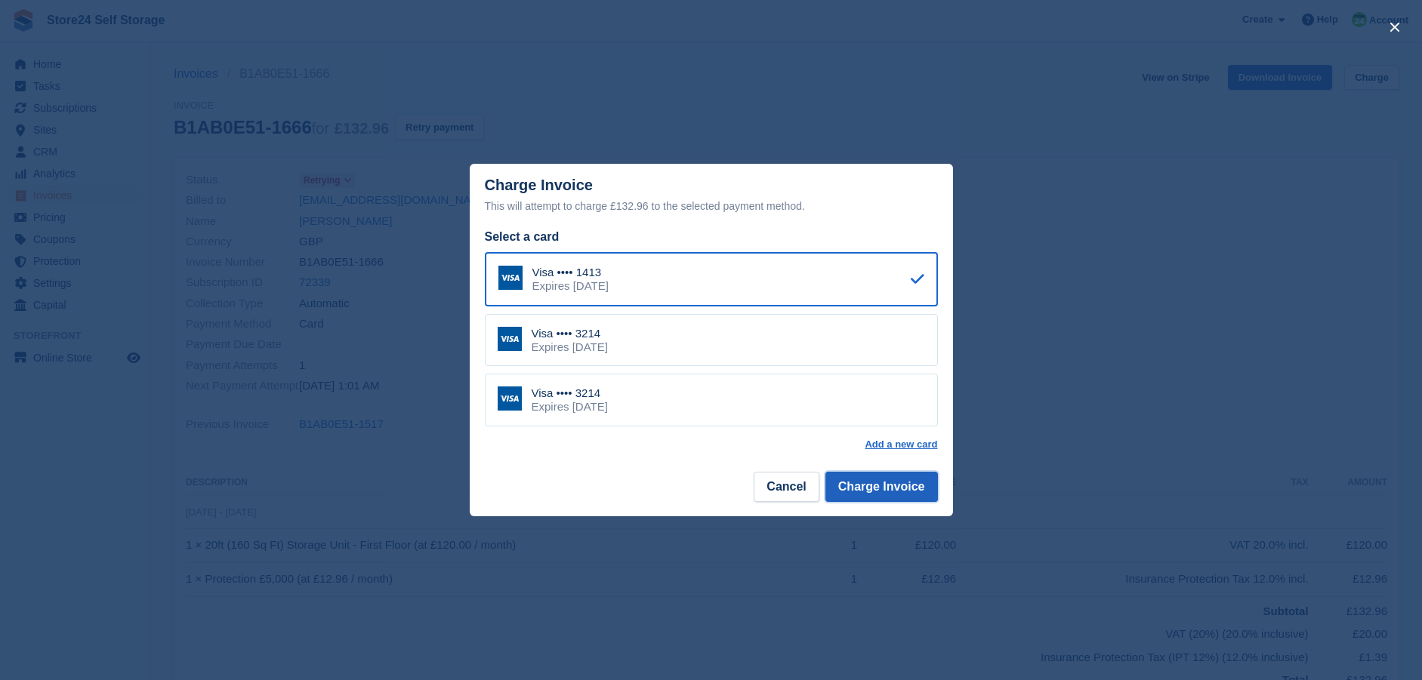
click at [912, 492] on button "Charge Invoice" at bounding box center [881, 487] width 113 height 30
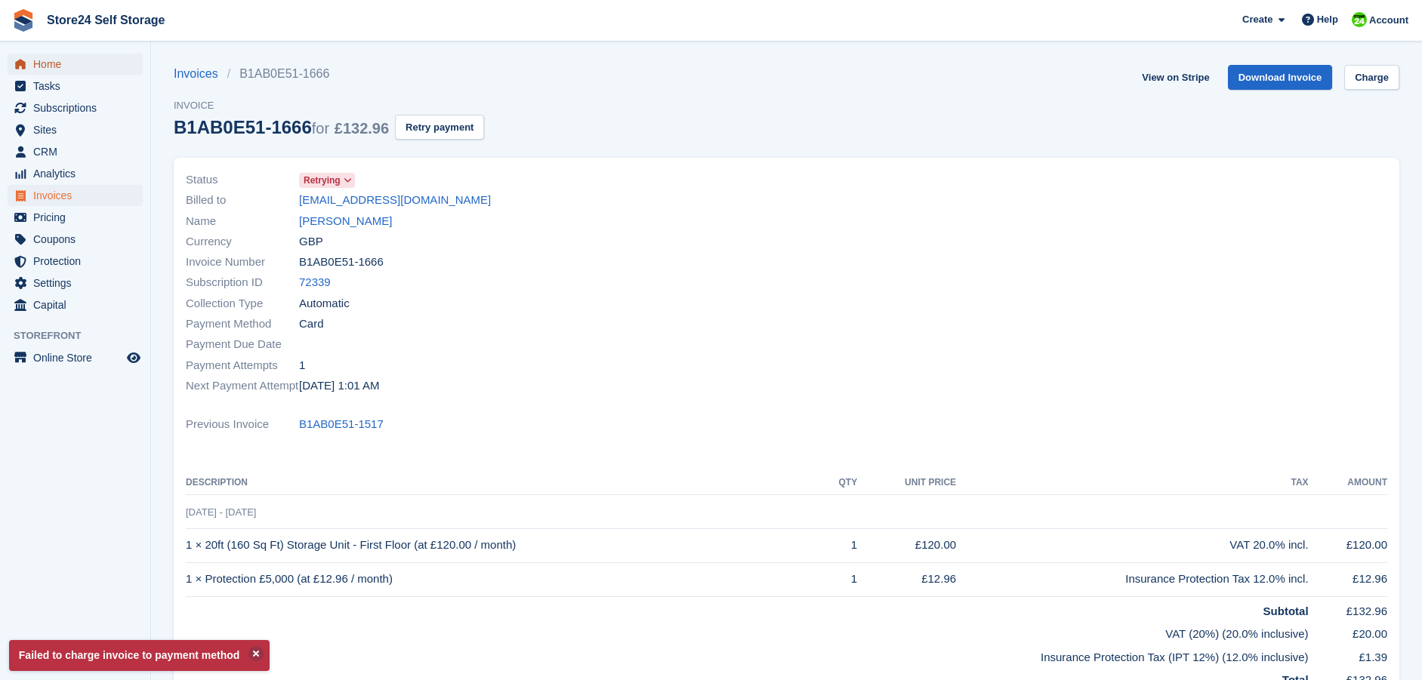
click at [33, 62] on span "Home" at bounding box center [78, 64] width 91 height 21
